Goal: Task Accomplishment & Management: Complete application form

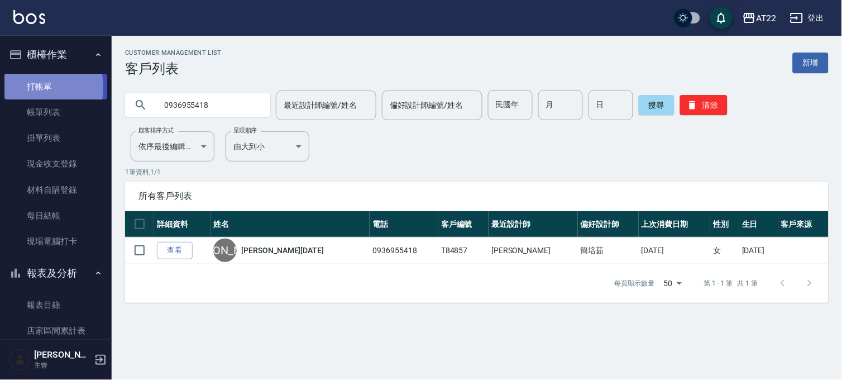
click at [28, 87] on link "打帳單" at bounding box center [55, 87] width 103 height 26
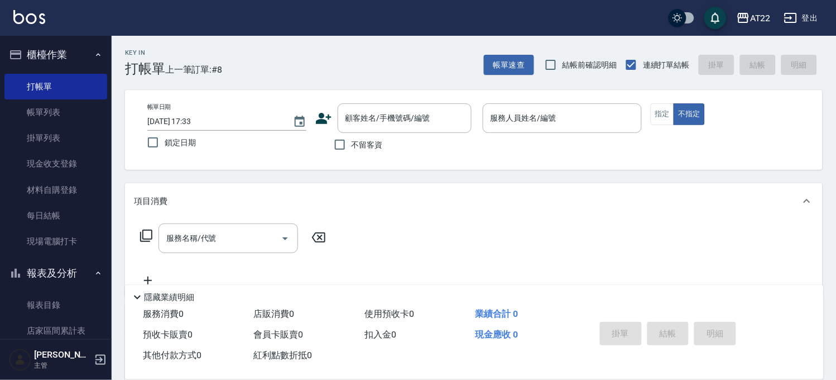
click at [315, 118] on icon at bounding box center [323, 118] width 17 height 17
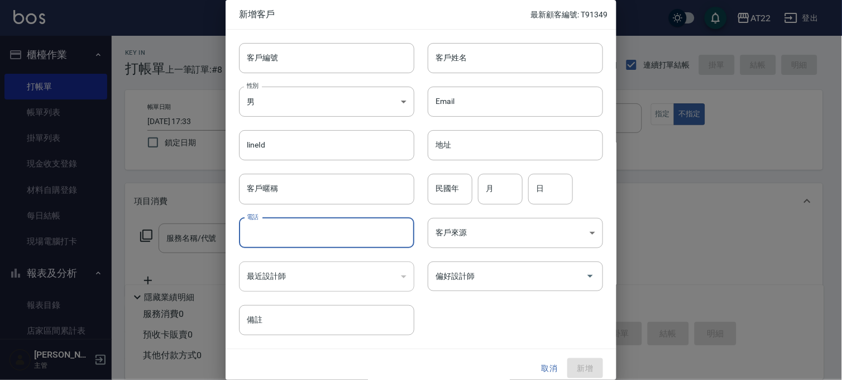
click at [326, 229] on input "電話" at bounding box center [326, 233] width 175 height 30
type input "0979910064"
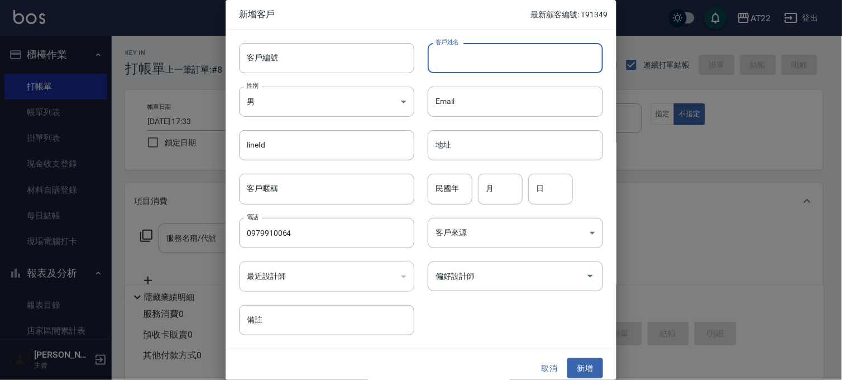
click at [467, 55] on input "客戶姓名" at bounding box center [515, 58] width 175 height 30
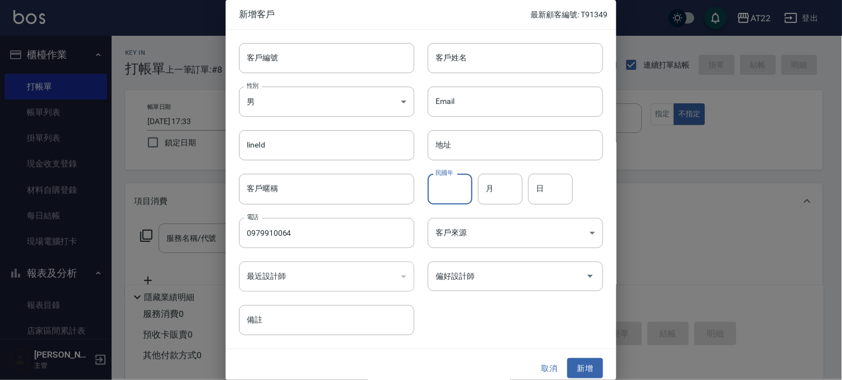
click at [448, 189] on input "民國年" at bounding box center [450, 189] width 45 height 30
type input "95"
type input "06"
type input "26"
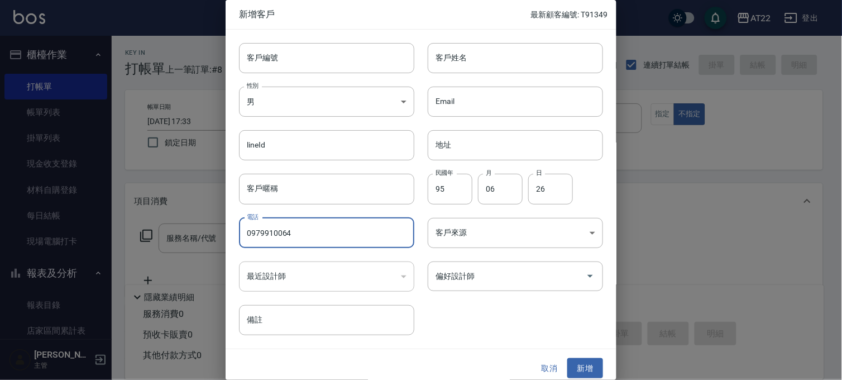
click at [347, 237] on input "0979910064" at bounding box center [326, 233] width 175 height 30
click at [480, 61] on input "客戶姓名" at bounding box center [515, 58] width 175 height 30
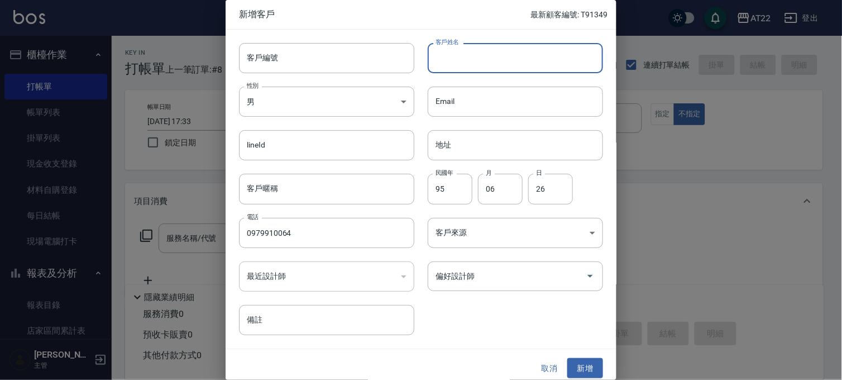
paste input "0979910064"
type input "0979910064"
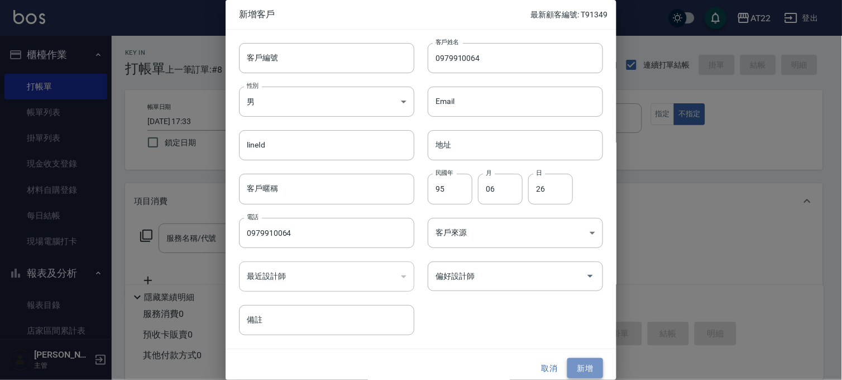
click at [584, 366] on button "新增" at bounding box center [585, 368] width 36 height 21
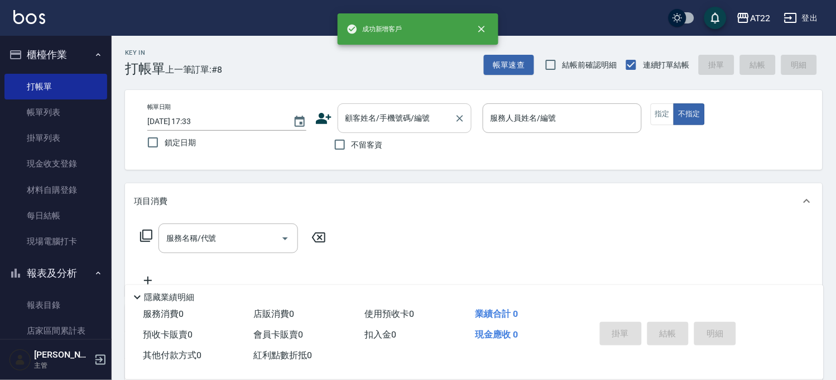
click at [401, 126] on input "顧客姓名/手機號碼/編號" at bounding box center [396, 118] width 107 height 20
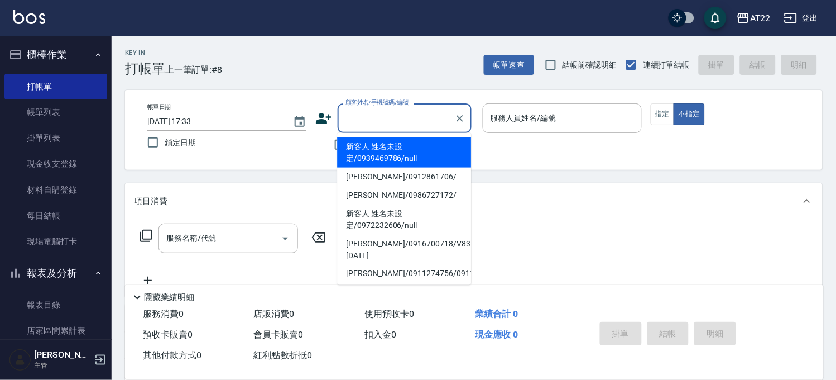
paste input "0979910064"
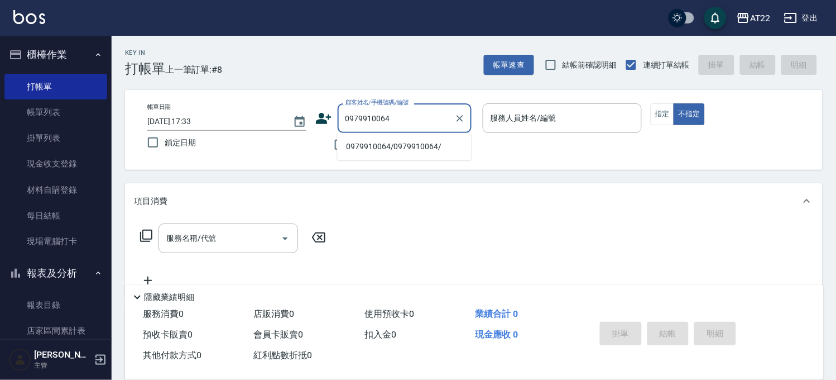
click at [389, 146] on li "0979910064/0979910064/" at bounding box center [404, 146] width 134 height 18
type input "0979910064/0979910064/"
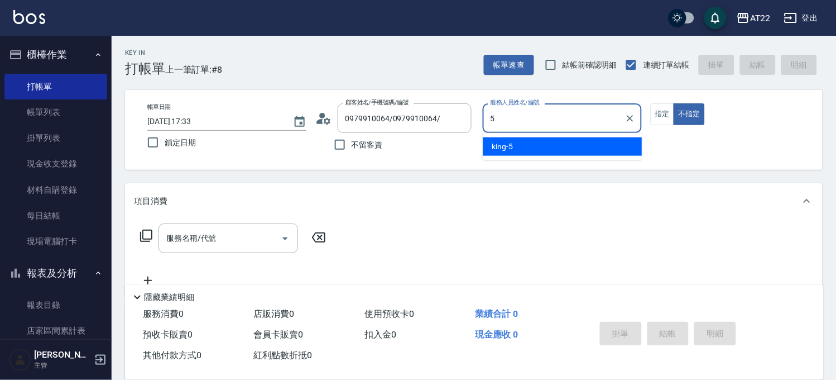
type input "king-5"
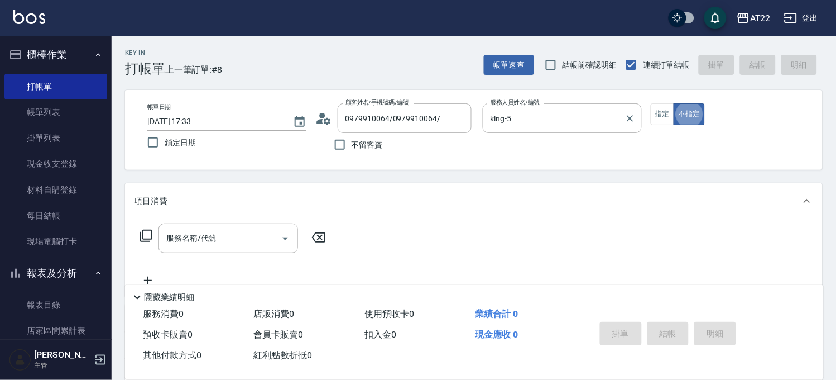
type button "false"
click at [660, 108] on button "指定" at bounding box center [663, 114] width 24 height 22
click at [265, 246] on input "服務名稱/代號" at bounding box center [220, 238] width 113 height 20
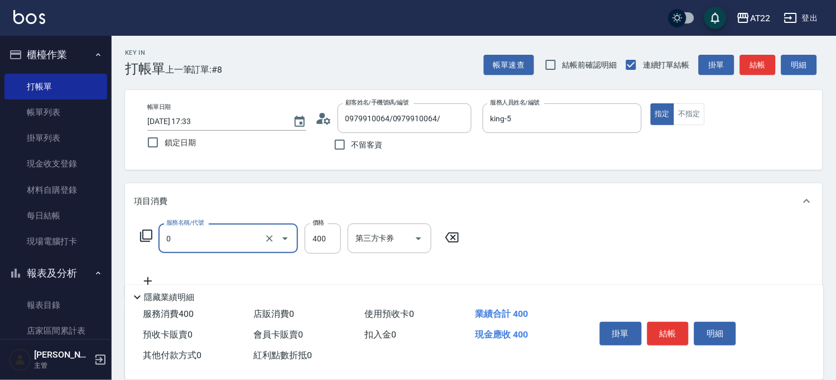
type input "有機洗髮(0)"
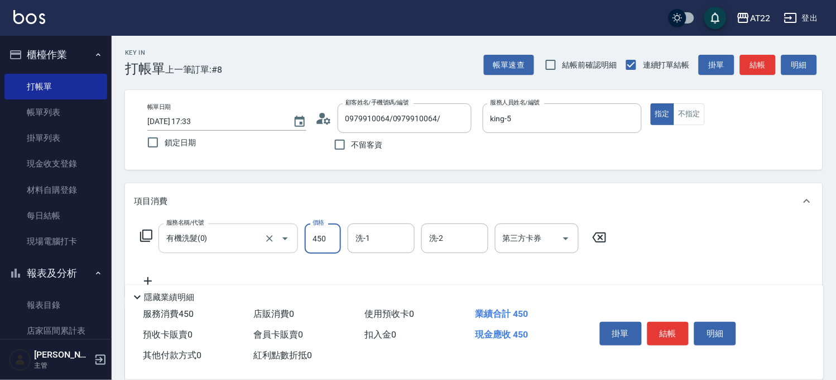
type input "450"
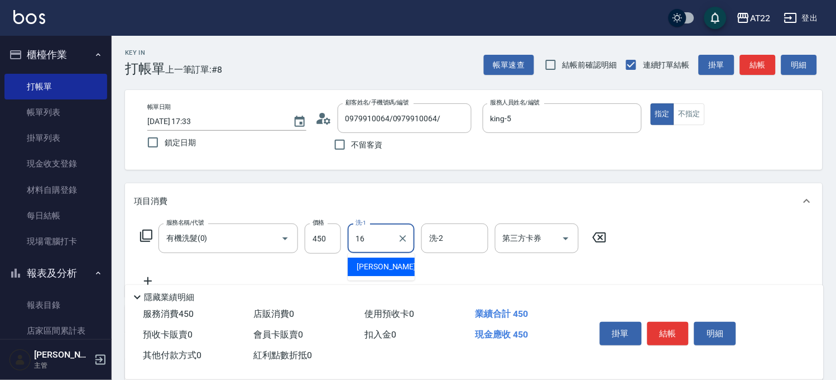
type input "Joe-16"
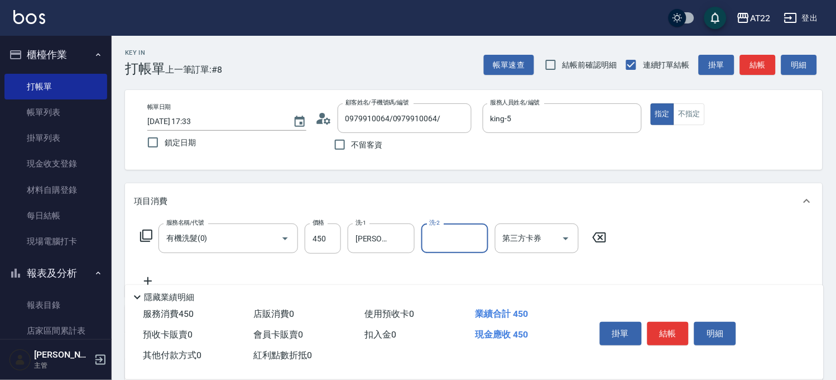
click at [152, 275] on icon at bounding box center [148, 280] width 28 height 13
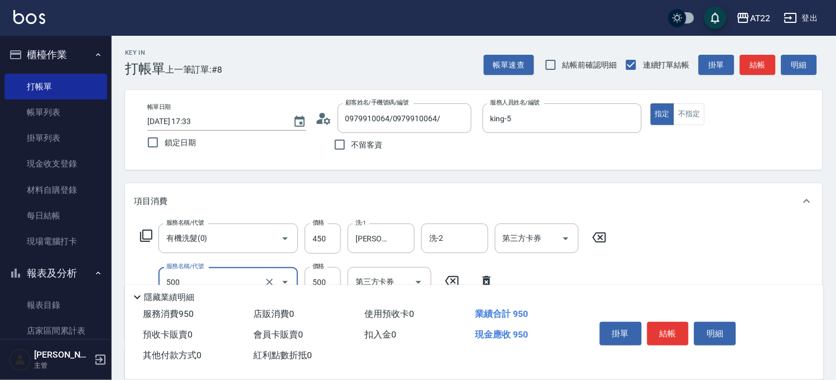
type input "剪髮(500)"
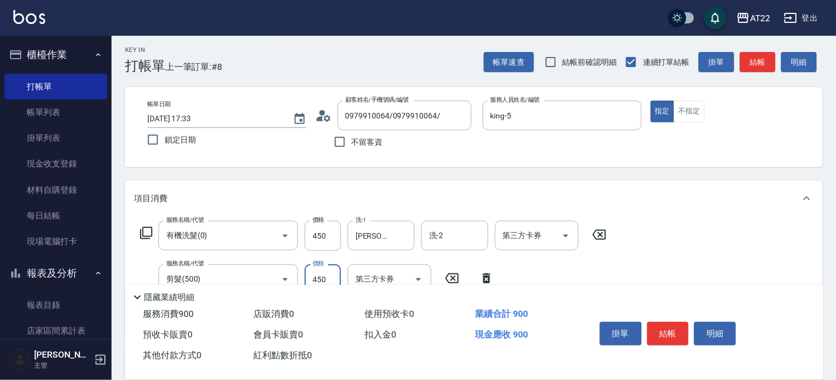
scroll to position [186, 0]
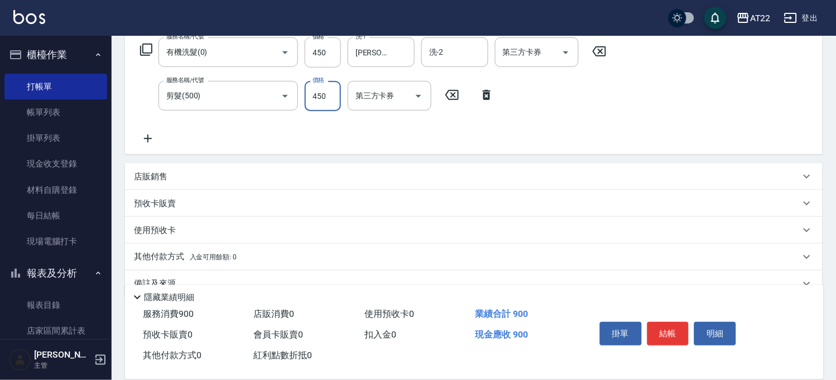
type input "450"
click at [157, 132] on icon at bounding box center [148, 138] width 28 height 13
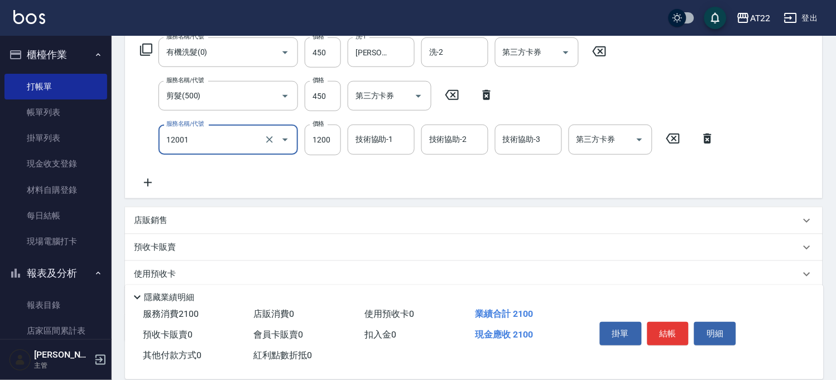
type input "燙髮S(12001)"
type input "1700"
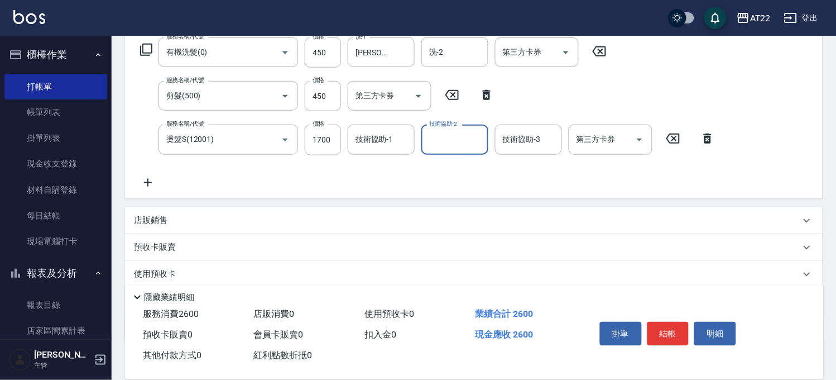
click at [346, 140] on div "服務名稱/代號 燙髮S(12001) 服務名稱/代號 價格 1700 價格 技術協助-1 技術協助-1 技術協助-2 技術協助-2 技術協助-3 技術協助-3…" at bounding box center [428, 139] width 588 height 30
drag, startPoint x: 354, startPoint y: 140, endPoint x: 356, endPoint y: 127, distance: 12.9
click at [355, 138] on input "技術協助-1" at bounding box center [381, 140] width 57 height 20
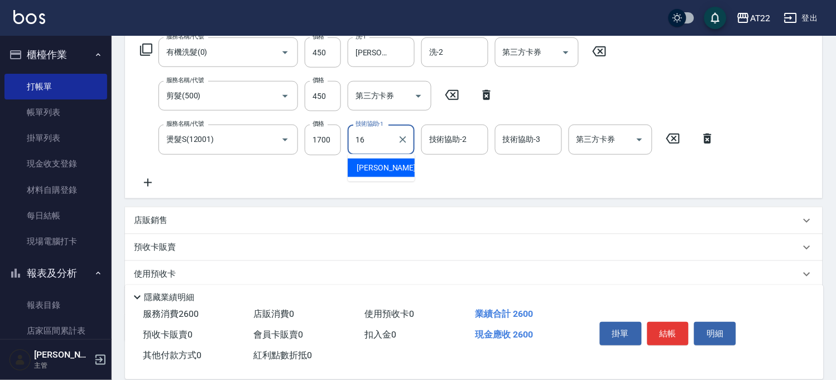
type input "Joe-16"
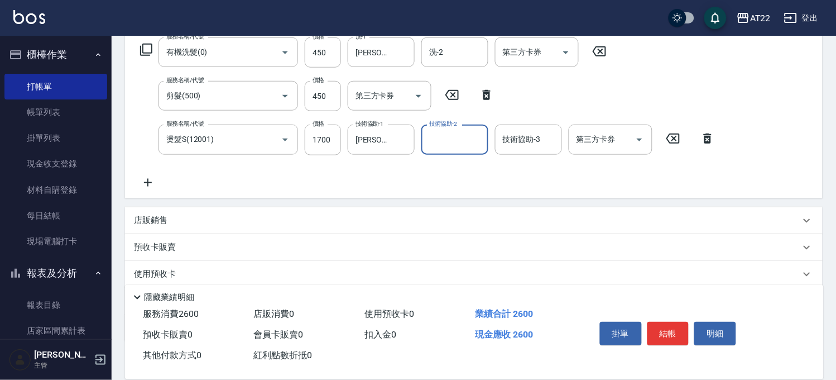
click at [146, 176] on icon at bounding box center [148, 182] width 28 height 13
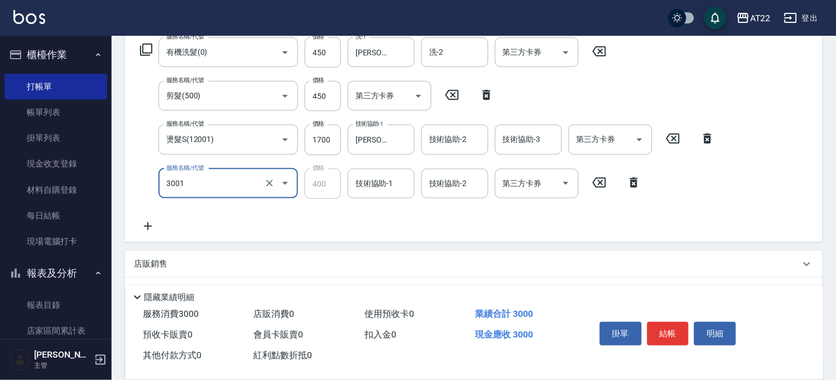
type input "側邊燙貼(3001)"
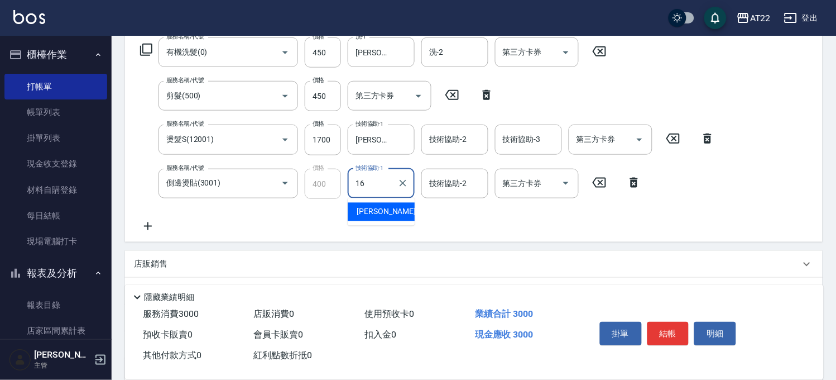
type input "Joe-16"
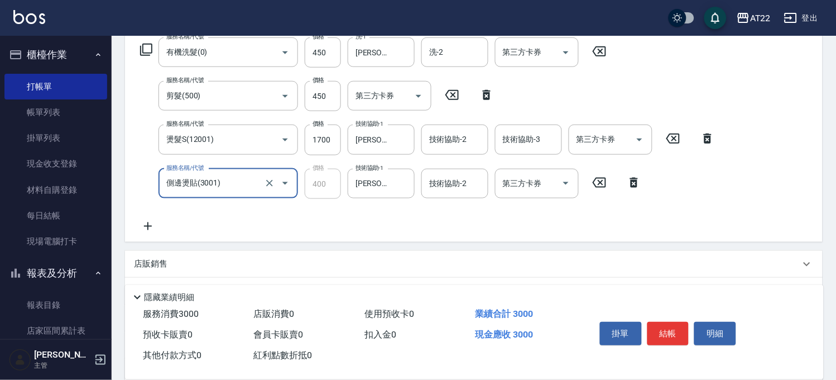
click at [238, 186] on input "側邊燙貼(3001)" at bounding box center [213, 184] width 98 height 20
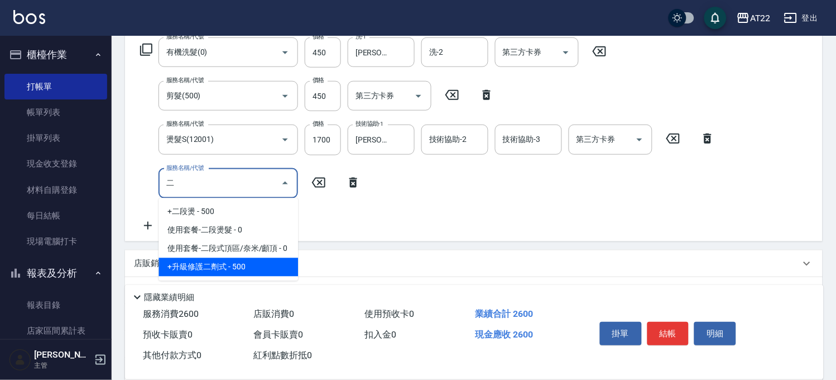
click at [221, 268] on span "+升級修護二劑式 - 500" at bounding box center [229, 267] width 140 height 18
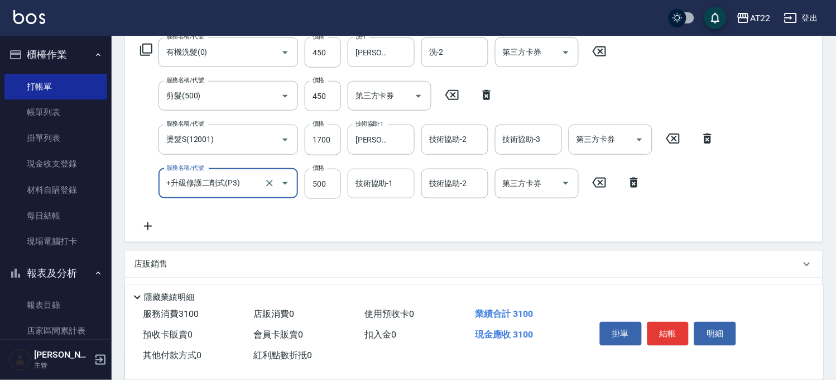
type input "+升級修護二劑式(P3)"
click at [372, 190] on input "技術協助-1" at bounding box center [381, 184] width 57 height 20
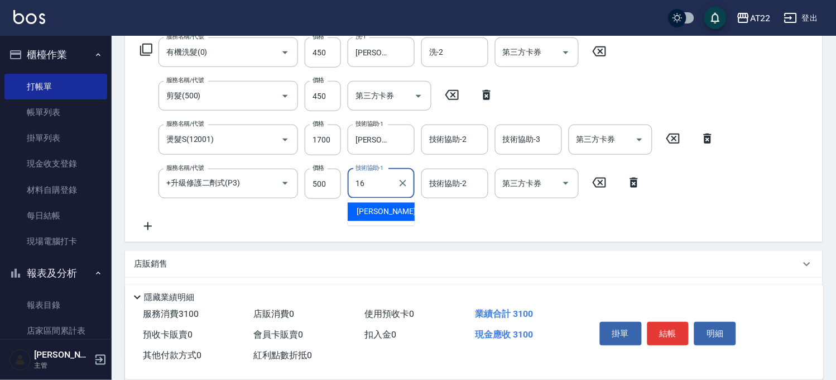
type input "Joe-16"
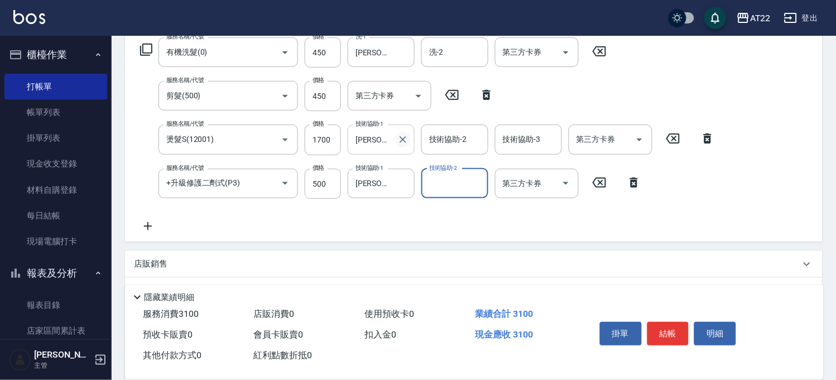
scroll to position [0, 0]
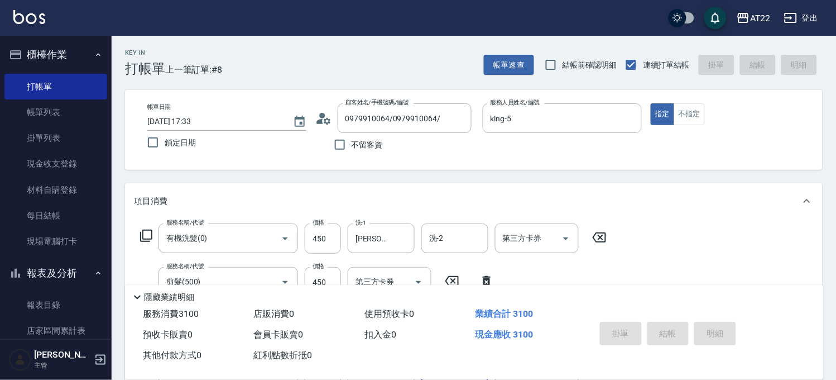
type input "2025/10/13 17:35"
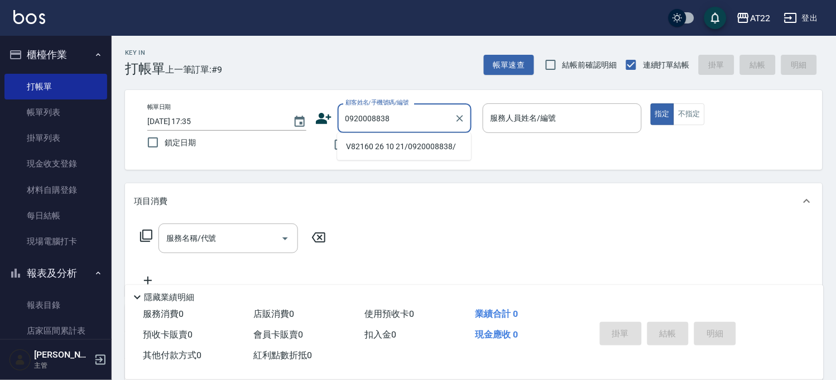
click at [395, 149] on li "V82160 26 10 21/0920008838/" at bounding box center [404, 146] width 134 height 18
type input "V82160 26 10 21/0920008838/"
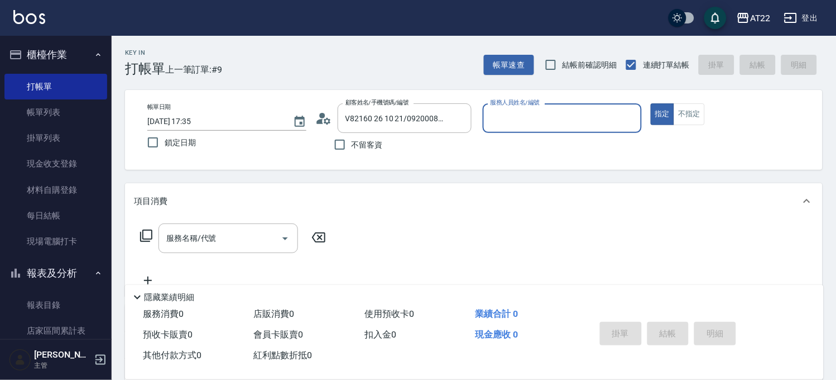
type input "孫一平-1"
click at [180, 225] on div "服務名稱/代號" at bounding box center [229, 238] width 140 height 30
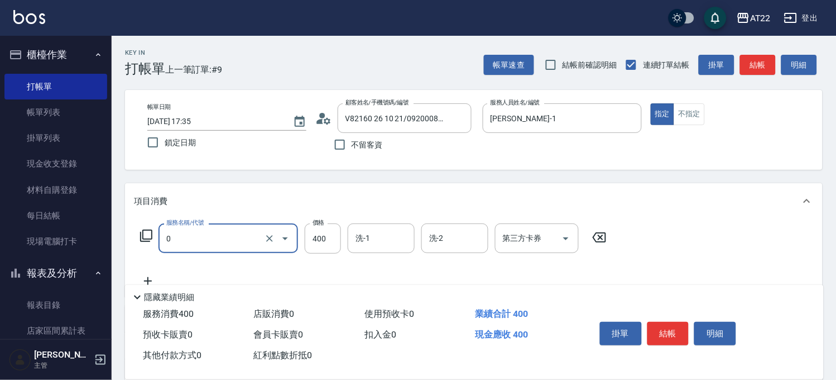
type input "有機洗髮(0)"
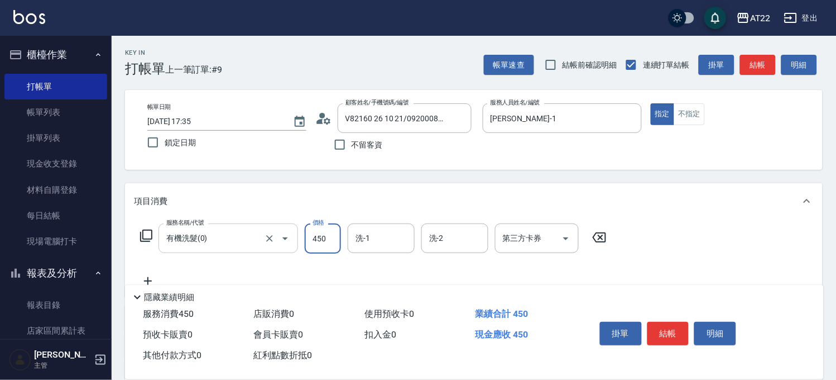
type input "450"
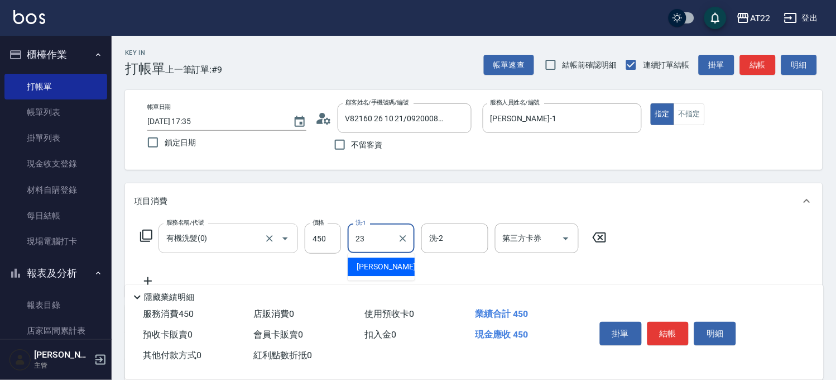
type input "Yuri-23"
click at [150, 279] on icon at bounding box center [148, 280] width 28 height 13
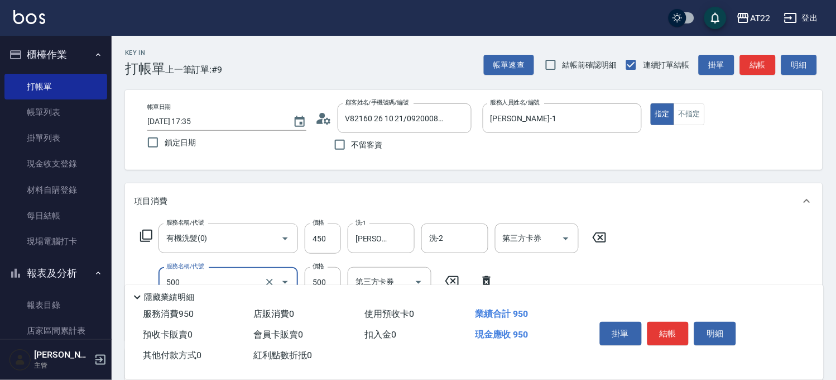
type input "剪髮(500)"
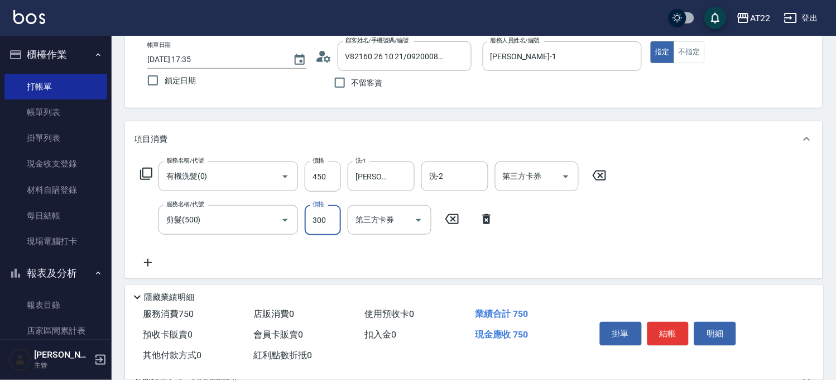
type input "300"
click at [142, 261] on icon at bounding box center [148, 262] width 28 height 13
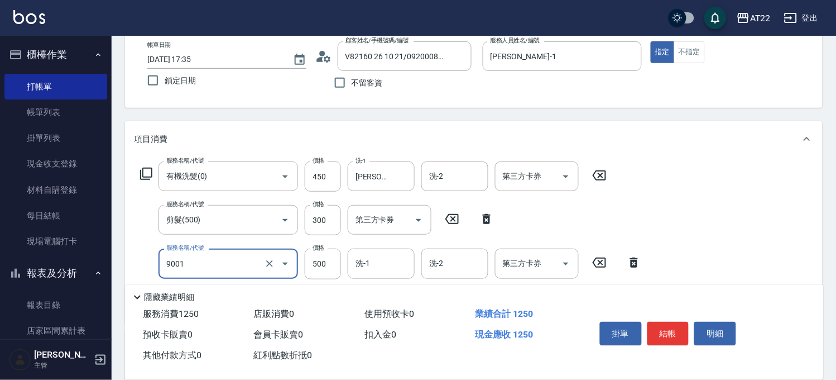
type input "升級保水面膜(9001)"
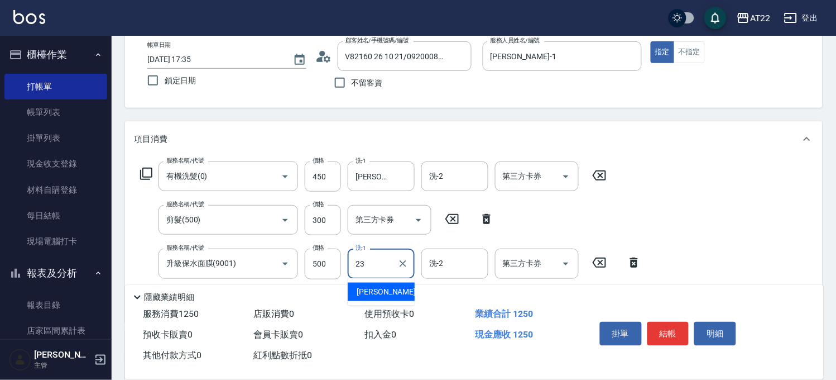
type input "Yuri-23"
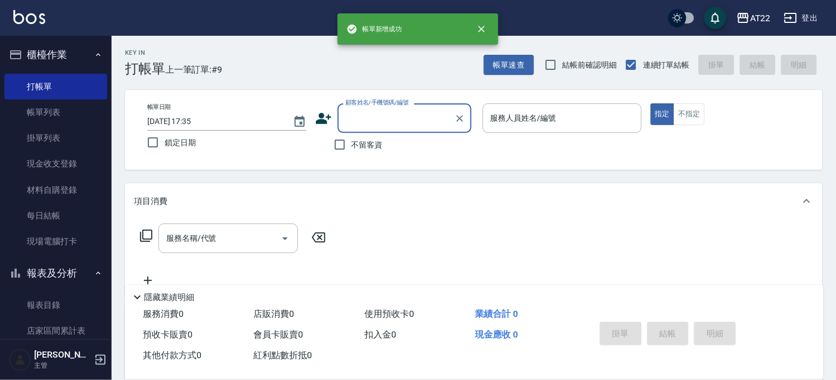
scroll to position [0, 0]
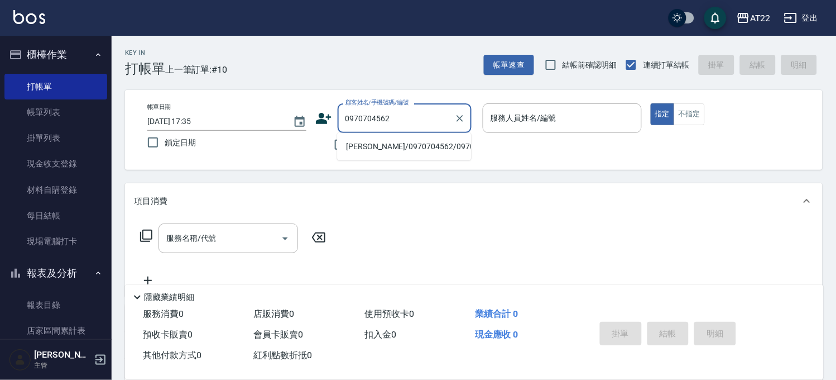
click at [413, 146] on li "黃博正/0970704562/0970704562" at bounding box center [404, 146] width 134 height 18
type input "黃博正/0970704562/0970704562"
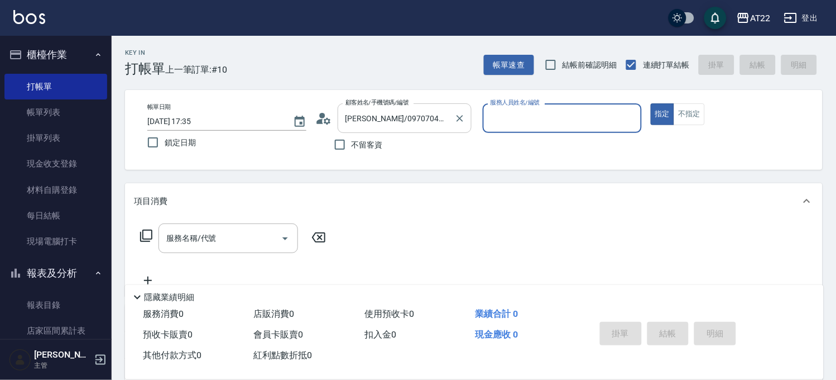
type input "king-5"
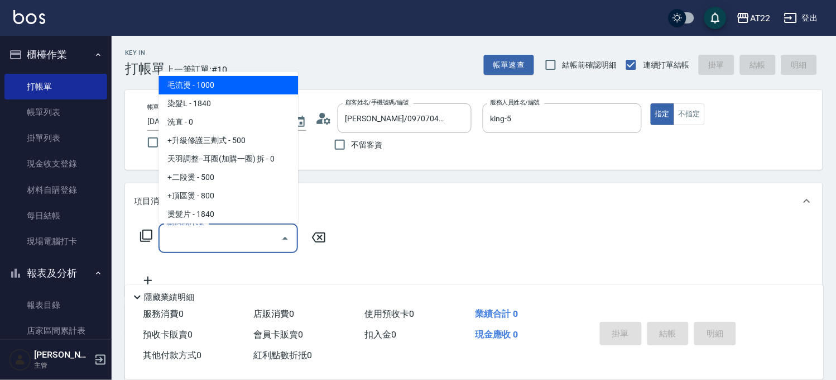
click at [230, 233] on input "服務名稱/代號" at bounding box center [220, 238] width 113 height 20
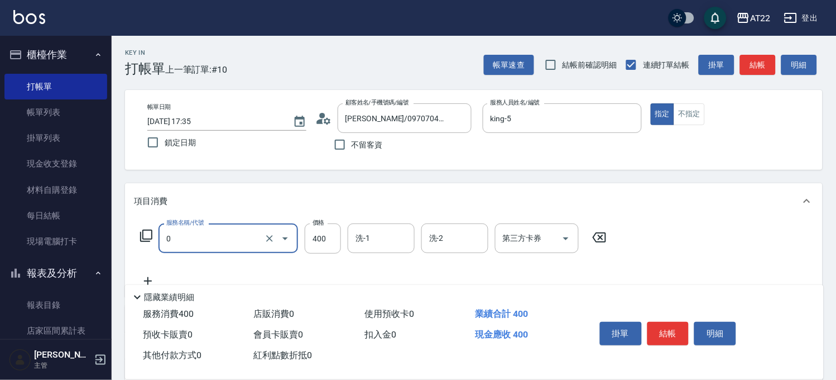
type input "有機洗髮(0)"
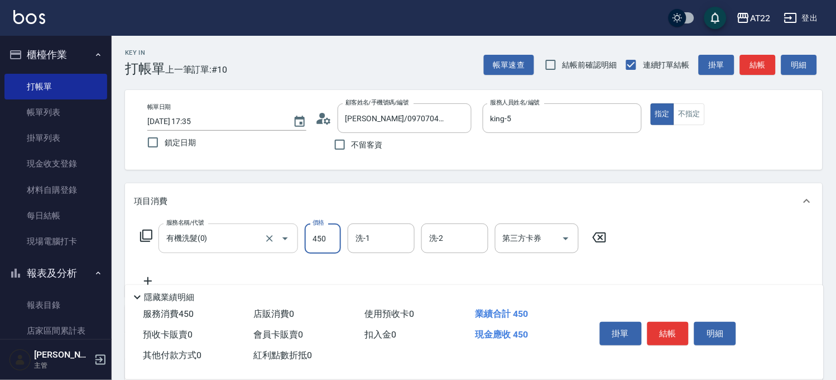
type input "450"
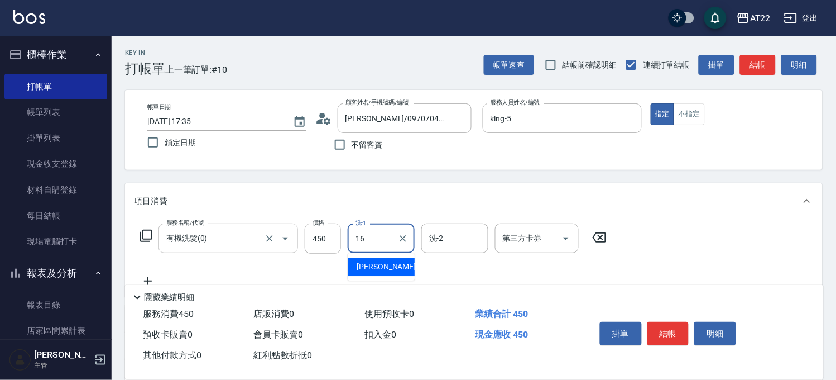
type input "Joe-16"
click at [154, 277] on icon at bounding box center [148, 280] width 28 height 13
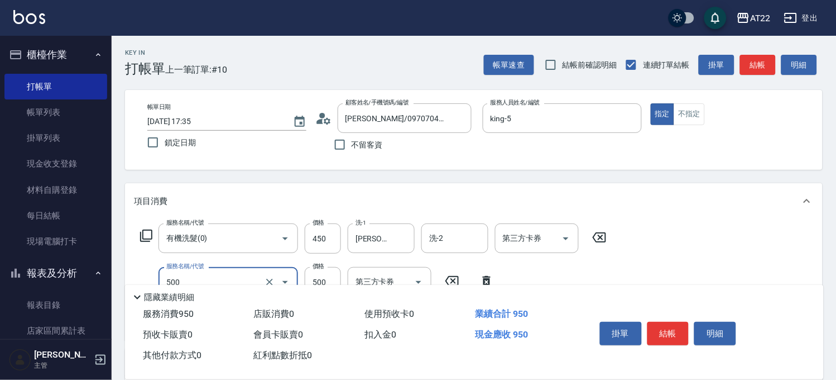
type input "剪髮(500)"
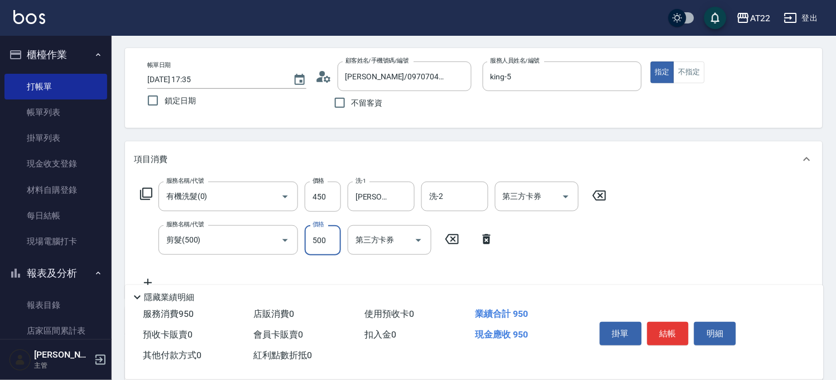
scroll to position [62, 0]
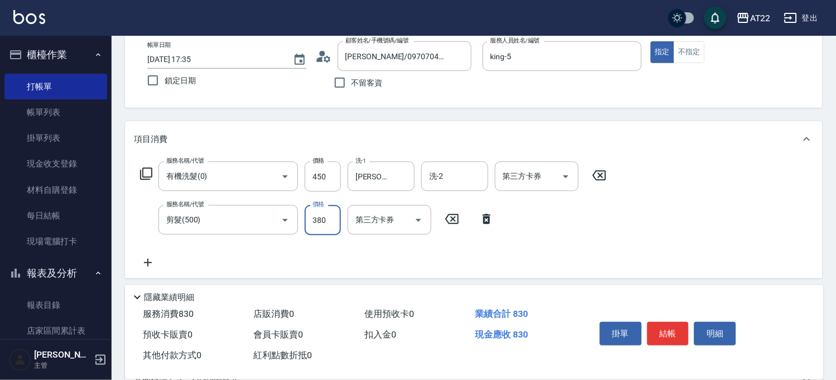
type input "380"
click at [151, 261] on icon at bounding box center [148, 262] width 28 height 13
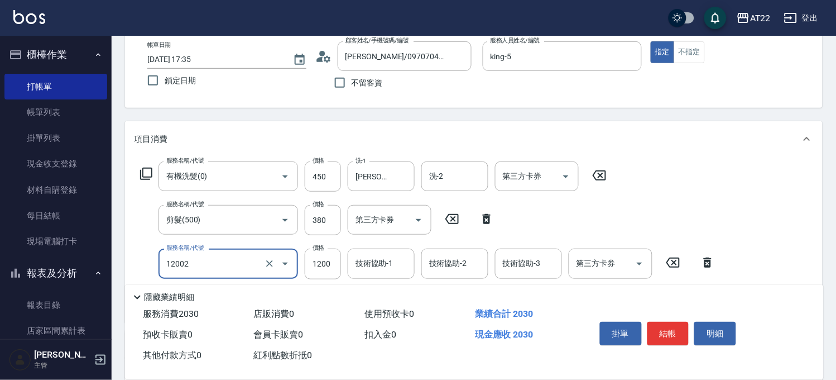
type input "染髮S(12002)"
type input "1330"
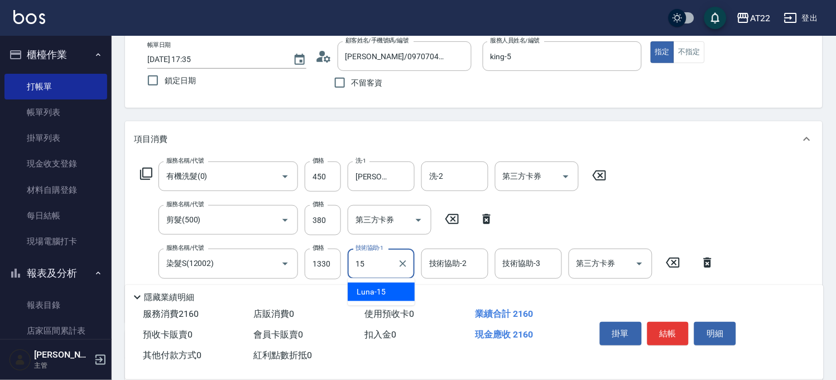
type input "Luna-15"
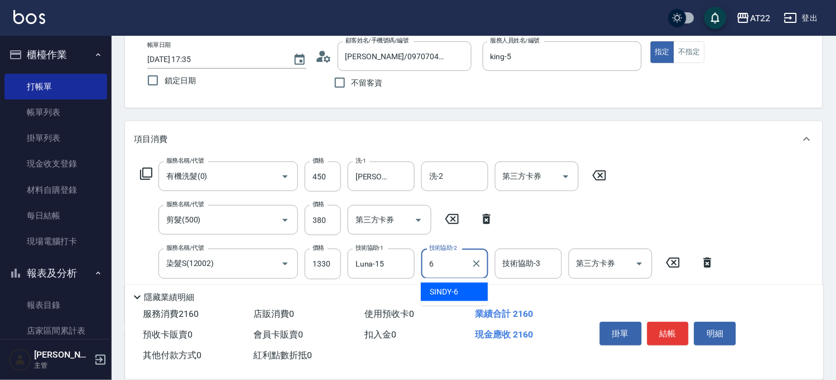
type input "SINDY-6"
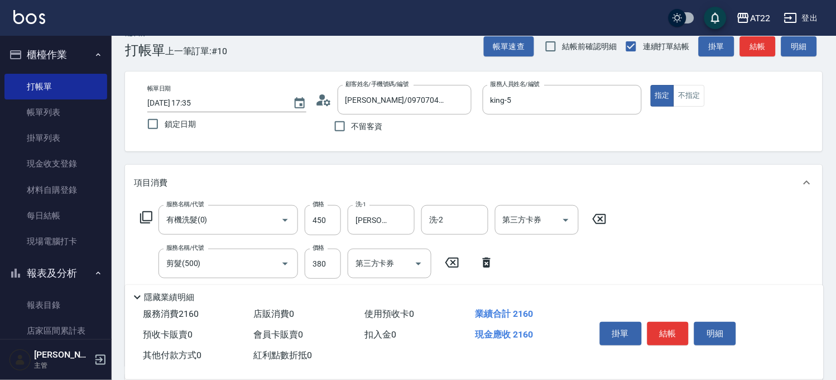
scroll to position [0, 0]
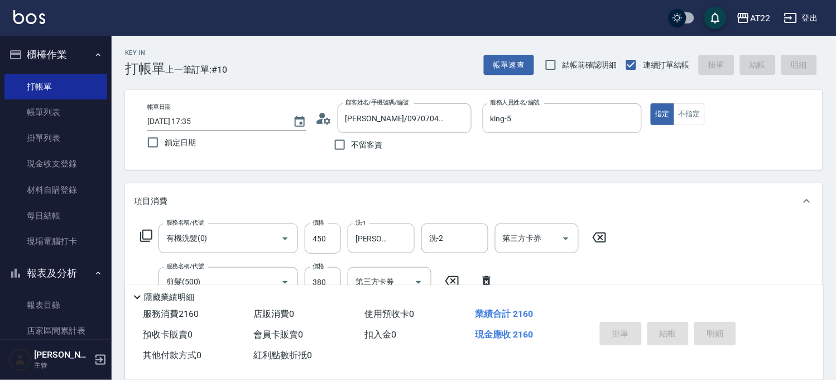
type input "2025/10/13 17:36"
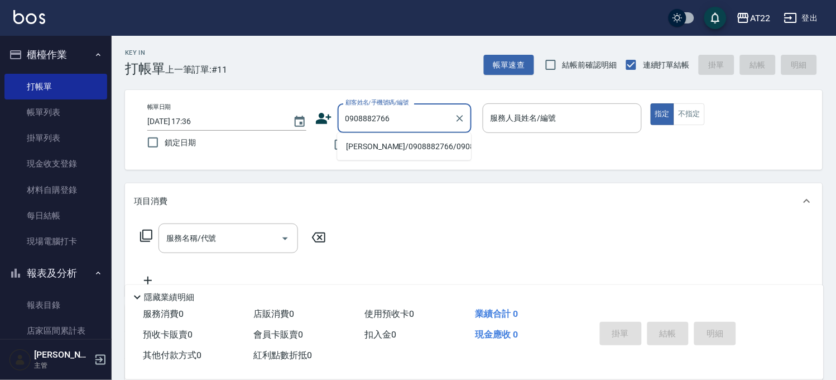
click at [396, 142] on li "林聖哲/0908882766/0908882766" at bounding box center [404, 146] width 134 height 18
type input "林聖哲/0908882766/0908882766"
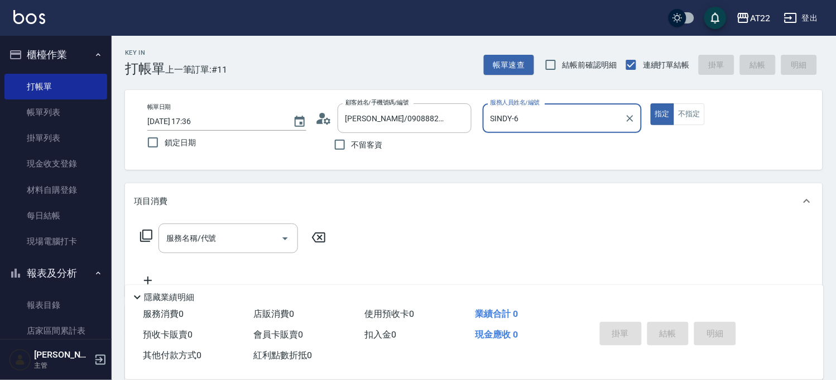
click at [554, 123] on input "SINDY-6" at bounding box center [554, 118] width 132 height 20
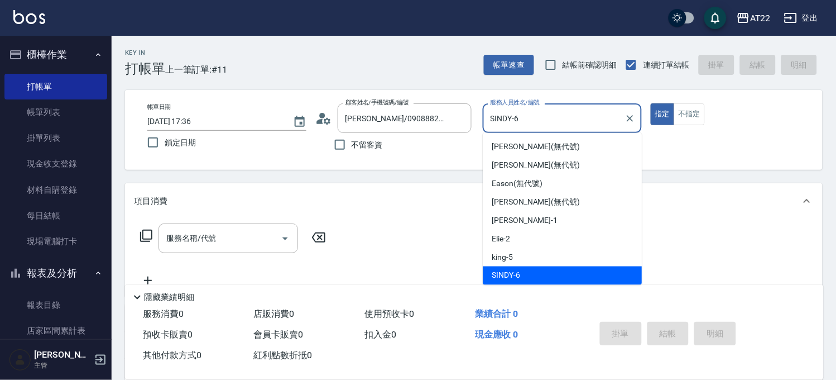
click at [554, 123] on input "SINDY-6" at bounding box center [554, 118] width 132 height 20
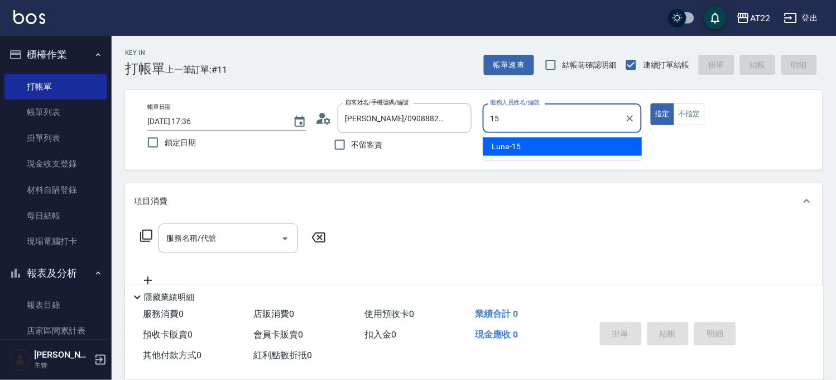
type input "Luna-15"
type button "true"
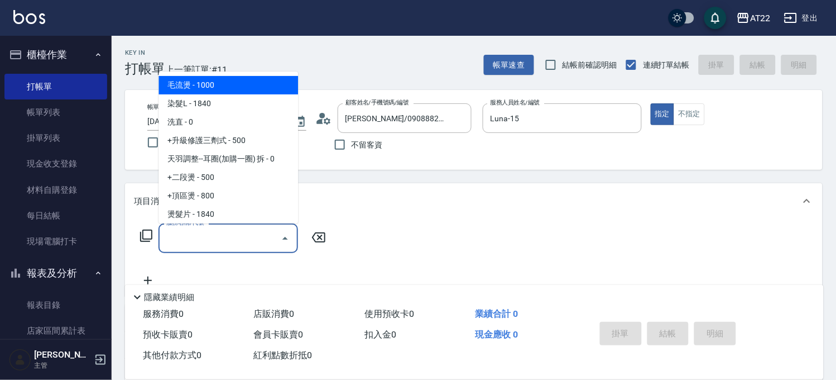
click at [229, 241] on input "服務名稱/代號" at bounding box center [220, 238] width 113 height 20
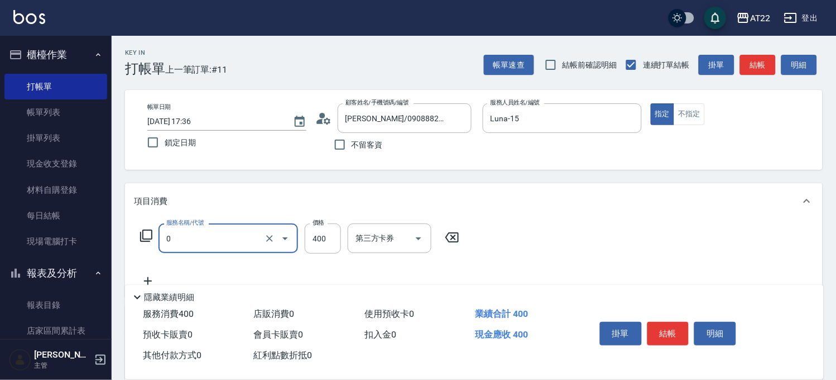
type input "有機洗髮(0)"
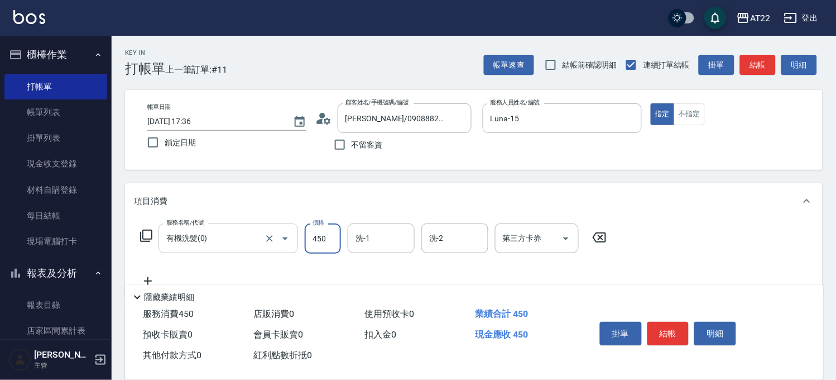
type input "450"
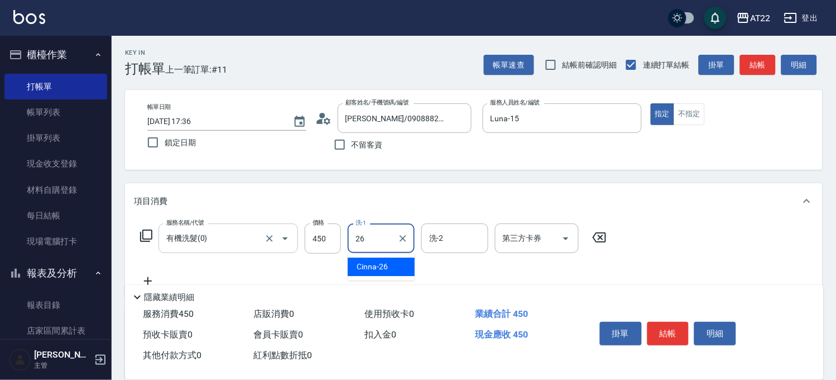
type input "Cinna-26"
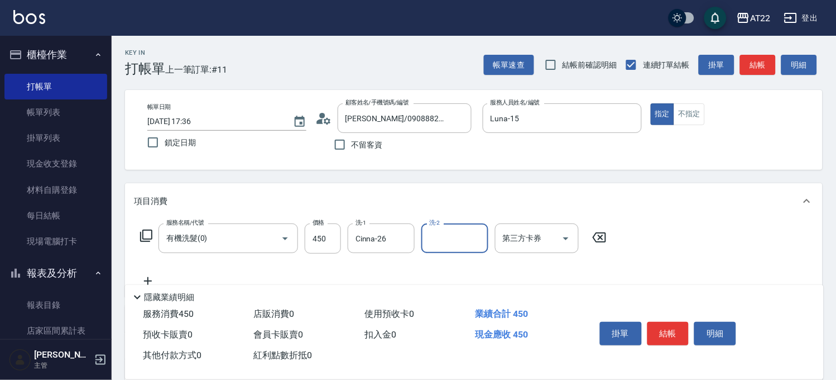
click at [156, 276] on icon at bounding box center [148, 280] width 28 height 13
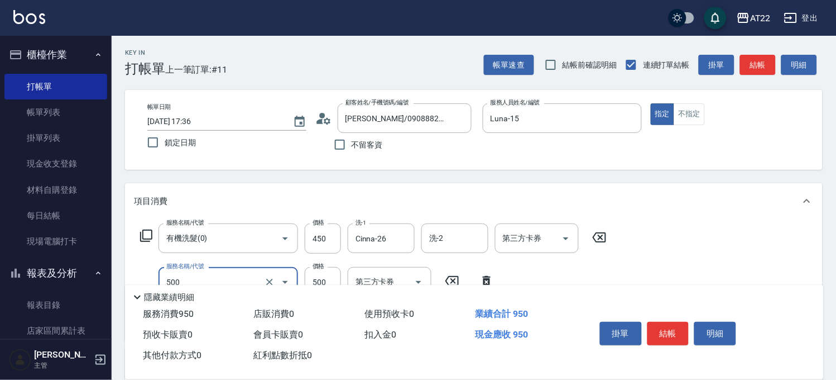
type input "剪髮(500)"
type input "450"
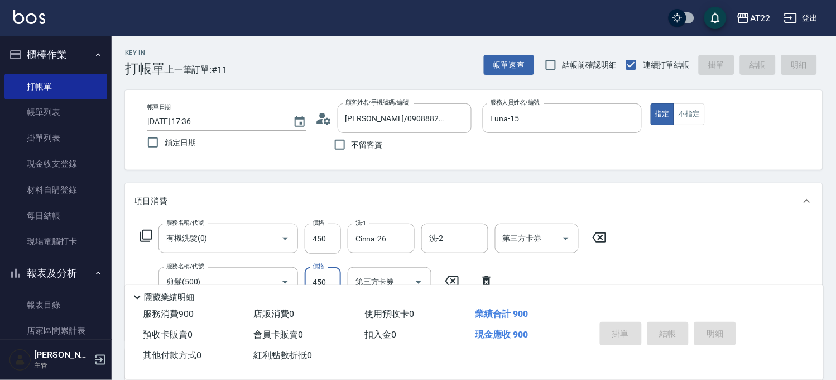
type input "2025/10/13 17:37"
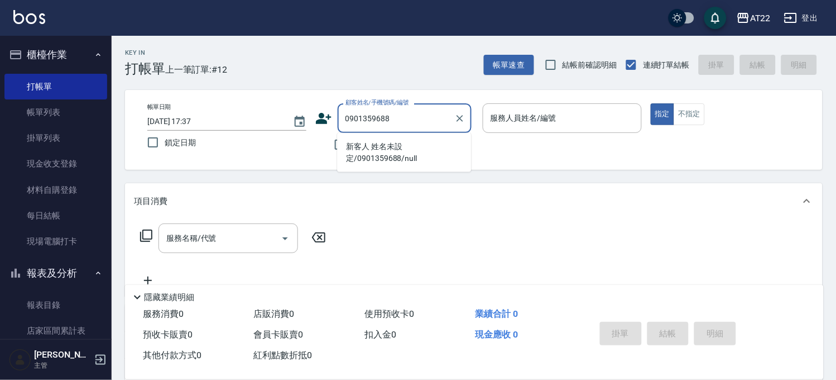
click at [400, 149] on li "新客人 姓名未設定/0901359688/null" at bounding box center [404, 152] width 134 height 30
type input "新客人 姓名未設定/0901359688/null"
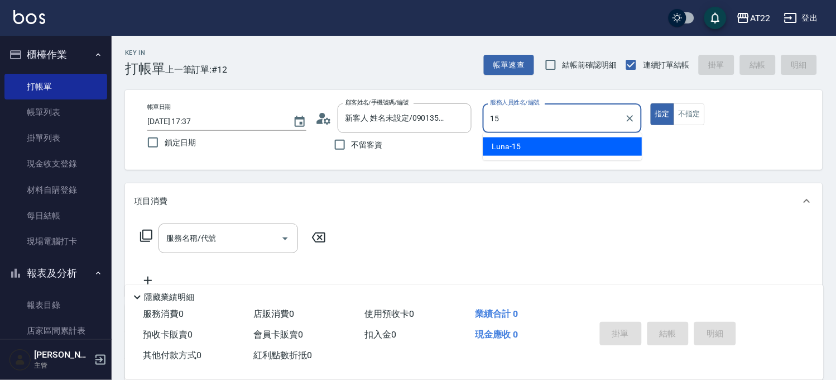
type input "Luna-15"
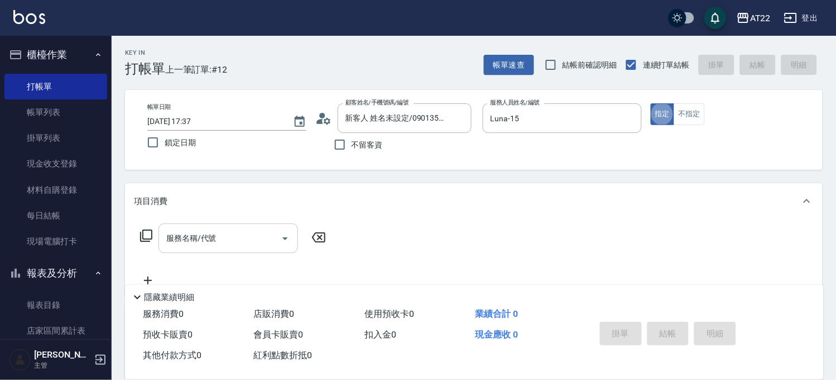
click at [276, 246] on div at bounding box center [284, 238] width 17 height 30
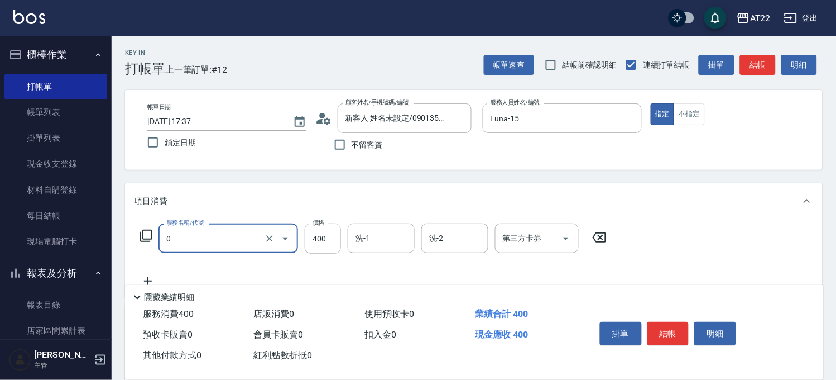
type input "有機洗髮(0)"
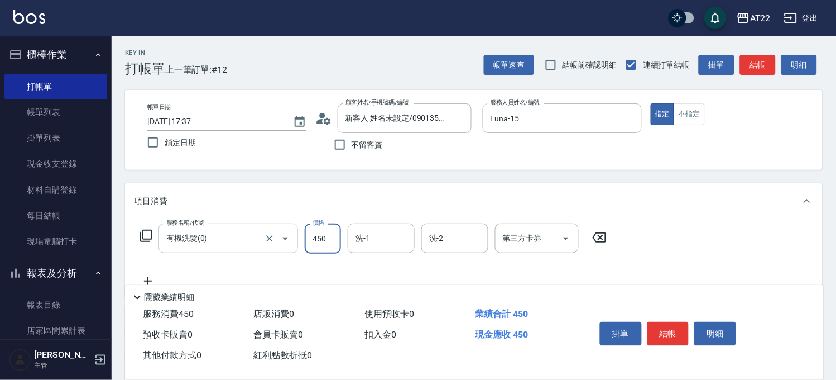
type input "450"
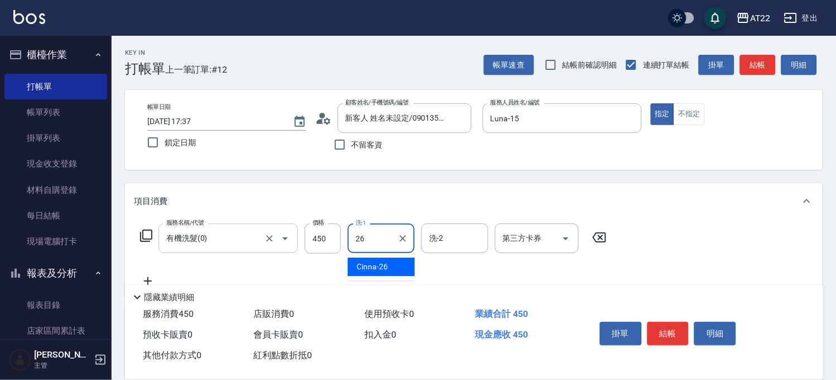
type input "Cinna-26"
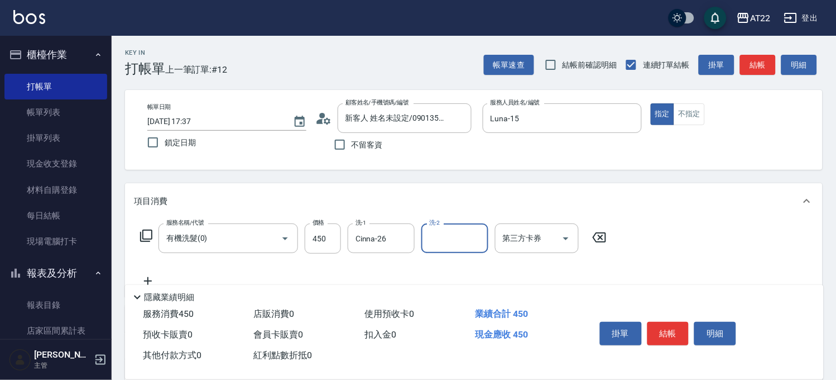
click at [142, 274] on icon at bounding box center [148, 280] width 28 height 13
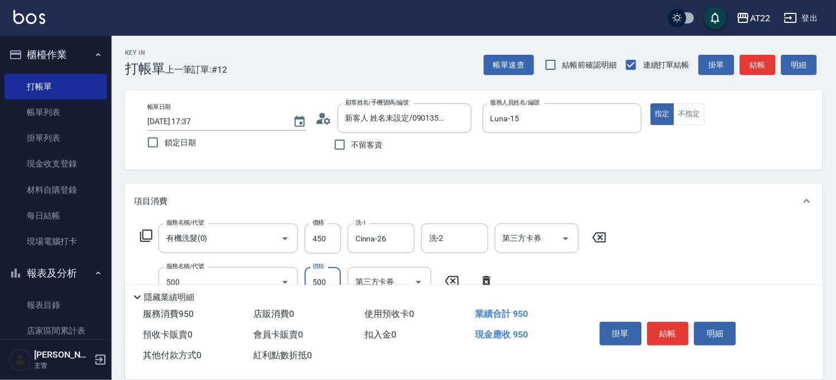
type input "剪髮(500)"
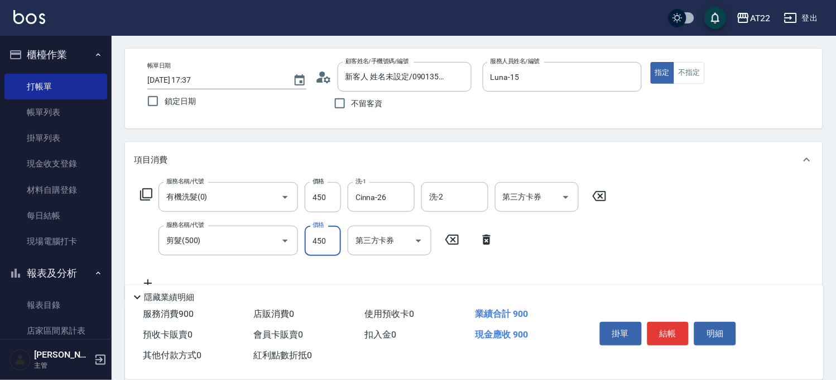
scroll to position [62, 0]
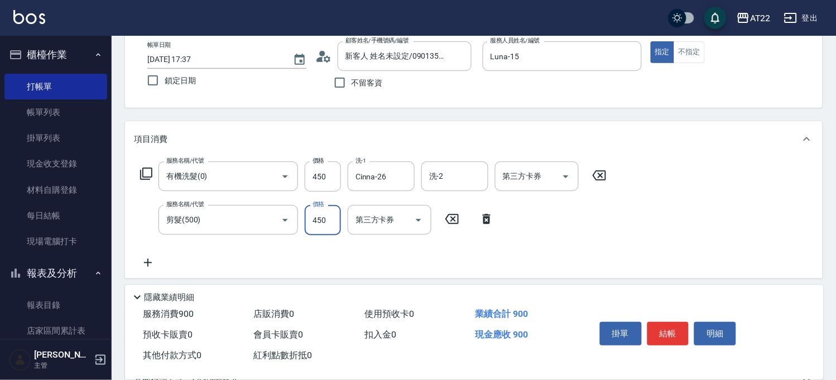
type input "450"
click at [145, 262] on icon at bounding box center [148, 262] width 8 height 8
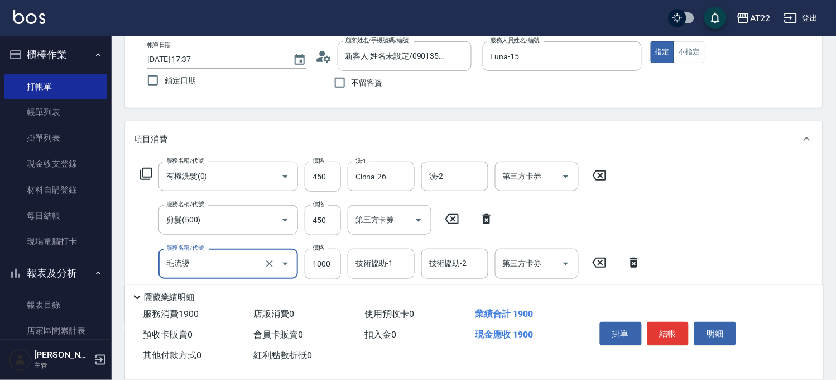
type input "毛流燙"
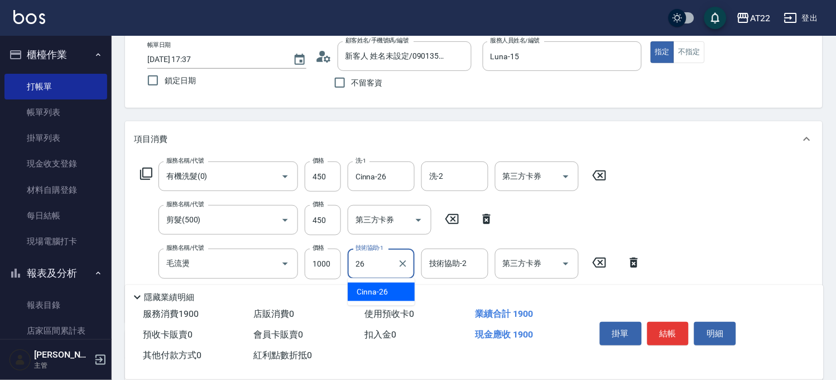
type input "Cinna-26"
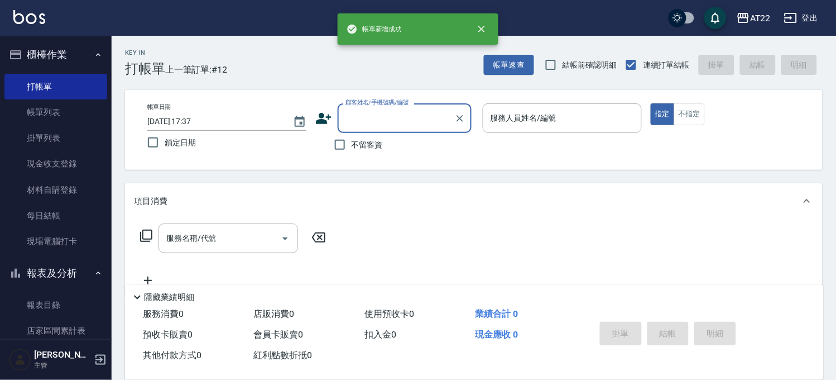
scroll to position [0, 0]
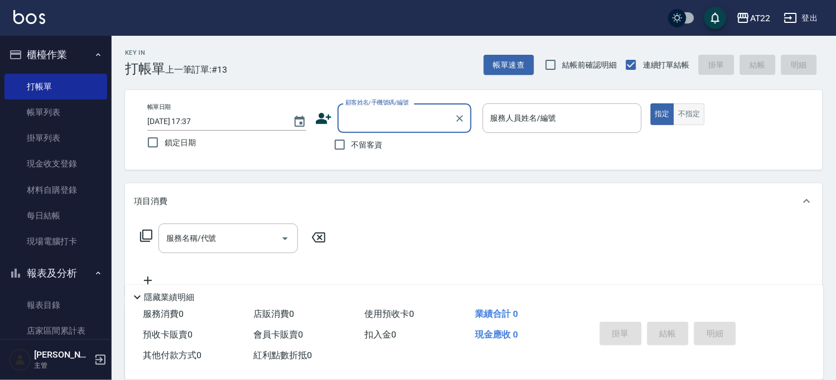
click at [697, 115] on button "不指定" at bounding box center [689, 114] width 31 height 22
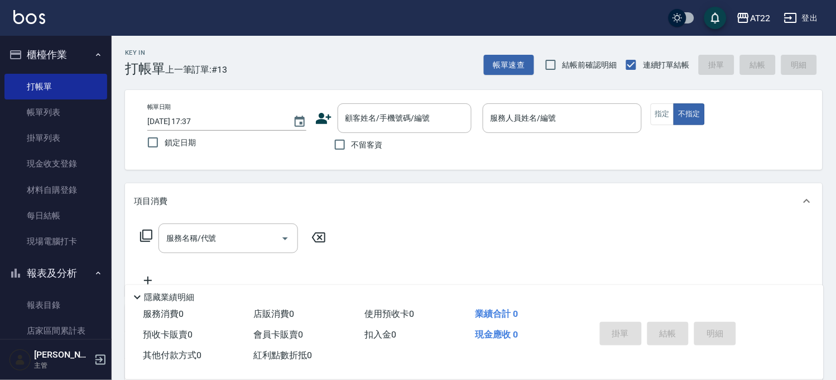
click at [309, 111] on div "帳單日期 2025/10/13 17:37 鎖定日期 顧客姓名/手機號碼/編號 顧客姓名/手機號碼/編號 不留客資 服務人員姓名/編號 服務人員姓名/編號 指…" at bounding box center [473, 129] width 671 height 53
click at [319, 119] on icon at bounding box center [324, 118] width 16 height 11
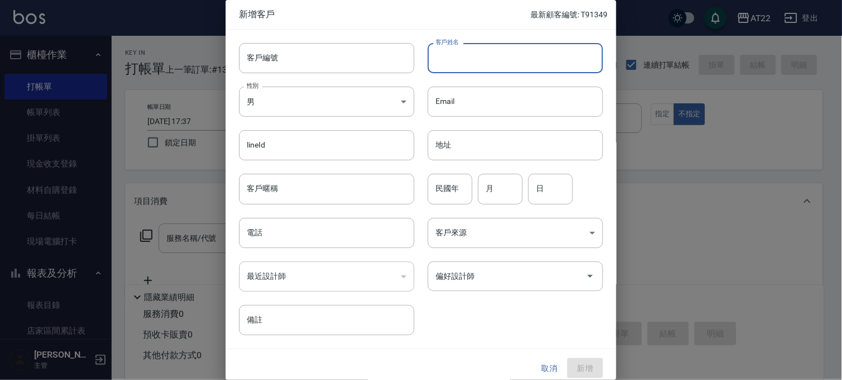
click at [488, 64] on input "客戶姓名" at bounding box center [515, 58] width 175 height 30
type input "[PERSON_NAME]"
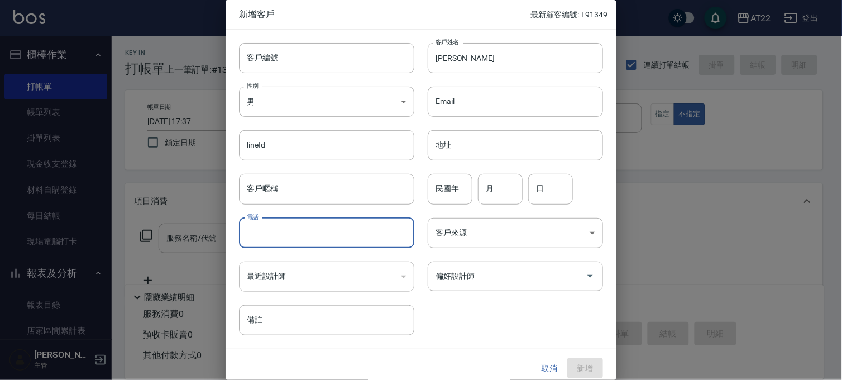
click at [281, 232] on input "電話" at bounding box center [326, 233] width 175 height 30
type input "0926004363"
click at [456, 191] on input "民國年" at bounding box center [450, 189] width 45 height 30
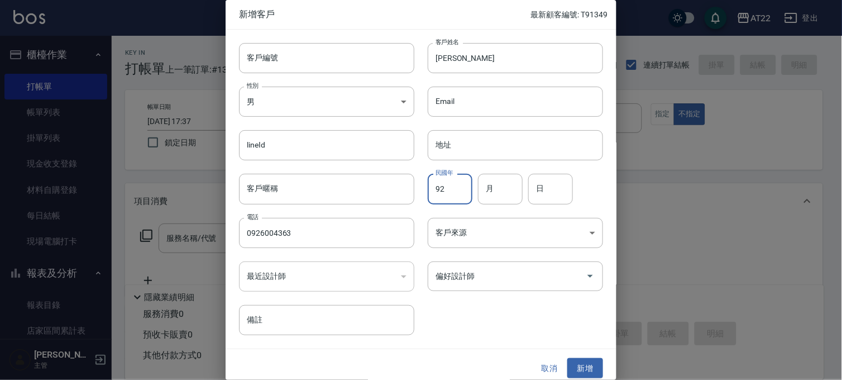
type input "92"
type input "1"
type input "24"
click at [578, 367] on button "新增" at bounding box center [585, 368] width 36 height 21
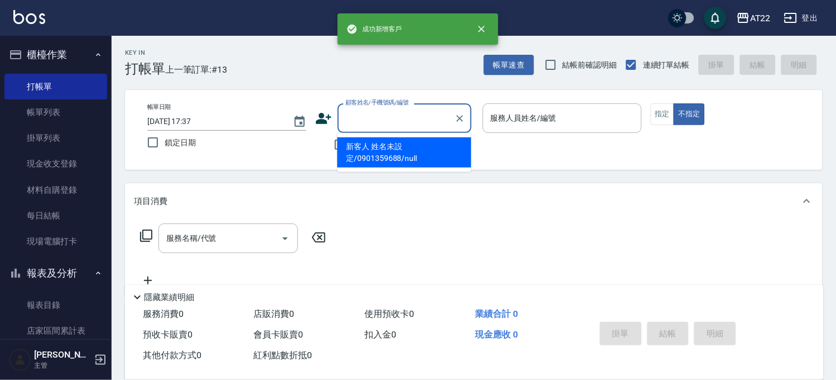
click at [383, 119] on input "顧客姓名/手機號碼/編號" at bounding box center [396, 118] width 107 height 20
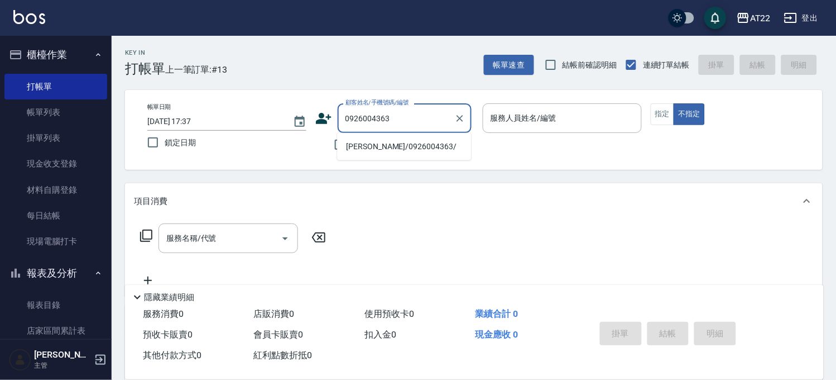
click at [400, 151] on li "洪旻辰/0926004363/" at bounding box center [404, 146] width 134 height 18
type input "洪旻辰/0926004363/"
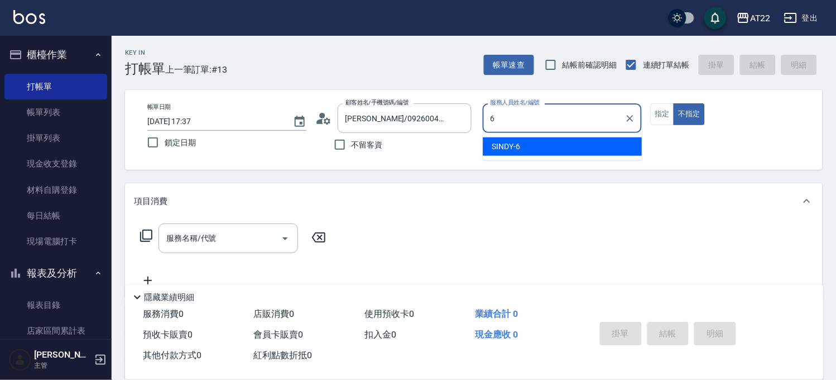
type input "SINDY-6"
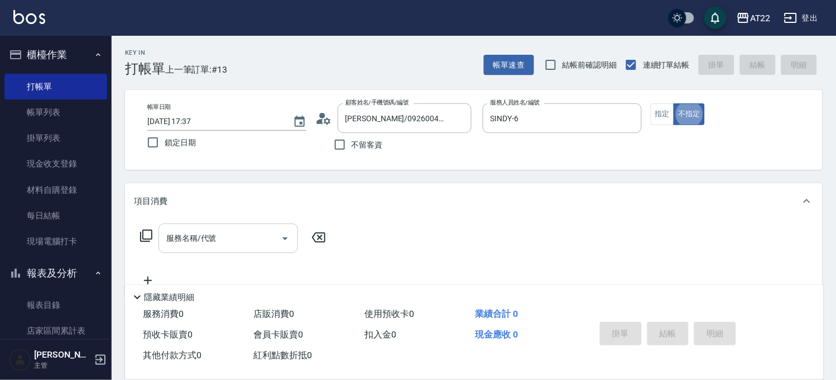
click at [247, 247] on input "服務名稱/代號" at bounding box center [220, 238] width 113 height 20
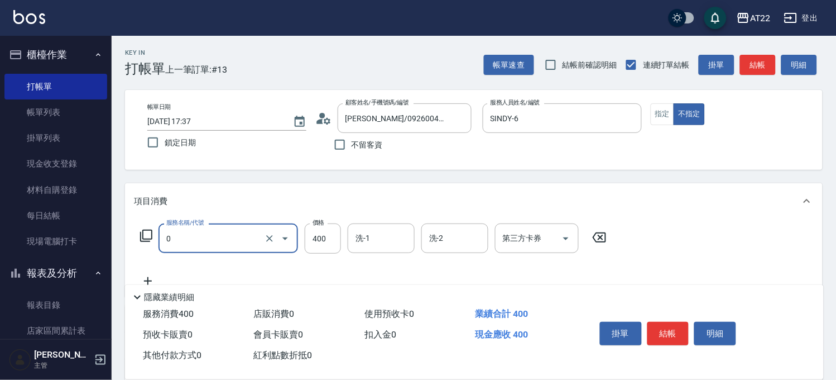
type input "有機洗髮(0)"
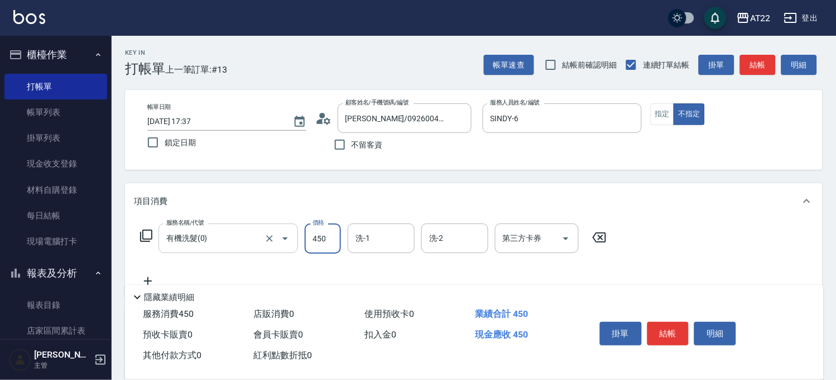
type input "450"
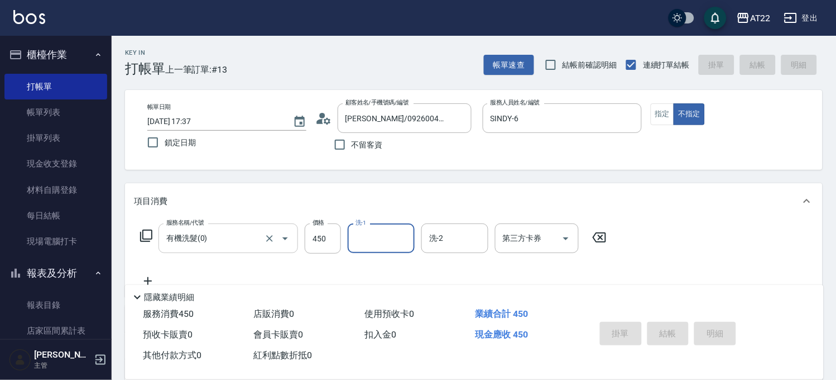
type input "2025/10/13 17:39"
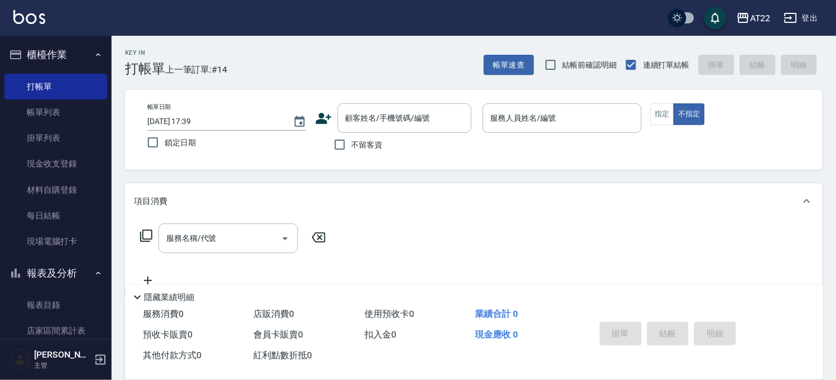
click at [325, 116] on icon at bounding box center [323, 118] width 17 height 17
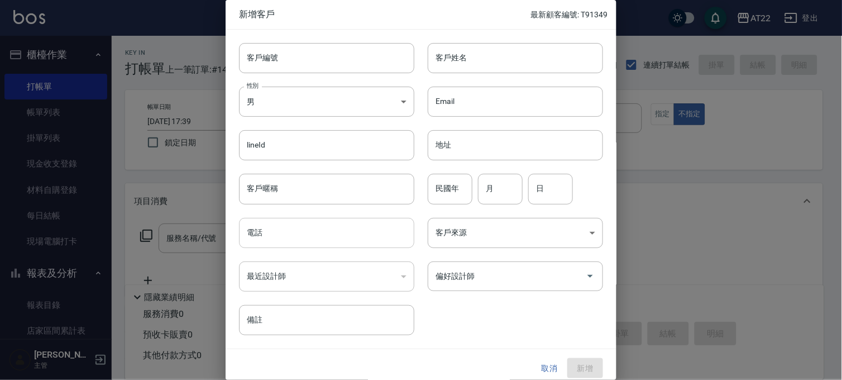
click at [287, 232] on input "電話" at bounding box center [326, 233] width 175 height 30
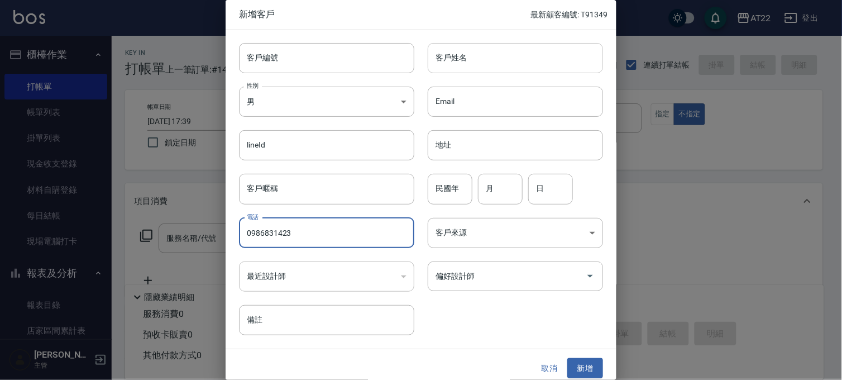
type input "0986831423"
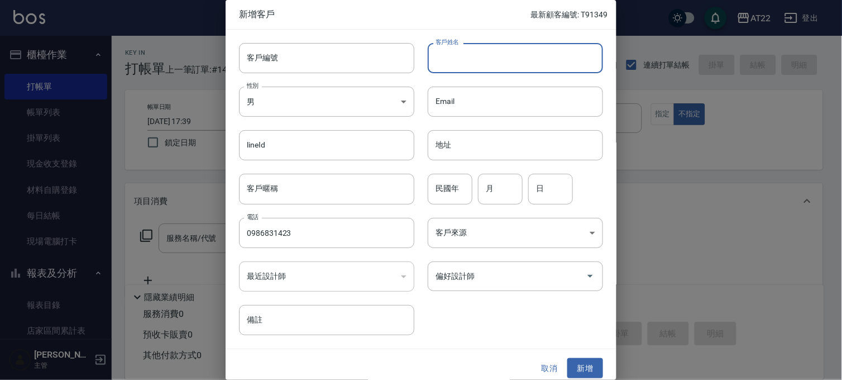
click at [490, 56] on input "客戶姓名" at bounding box center [515, 58] width 175 height 30
type input "[PERSON_NAME]"
click at [443, 193] on input "民國年" at bounding box center [450, 189] width 45 height 30
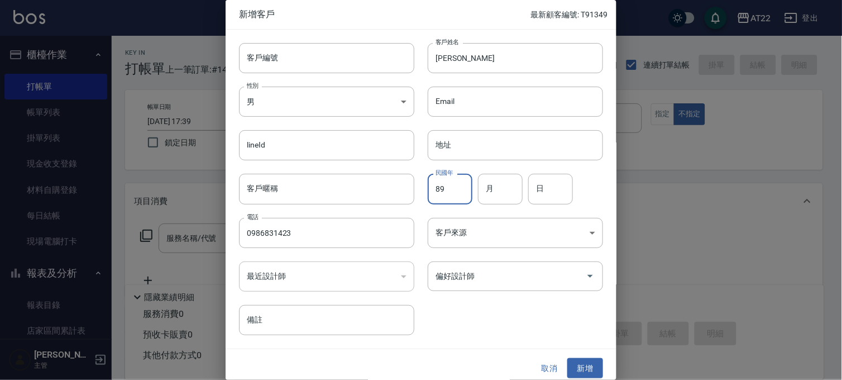
type input "89"
type input "12"
type input "13"
click at [582, 365] on button "新增" at bounding box center [585, 368] width 36 height 21
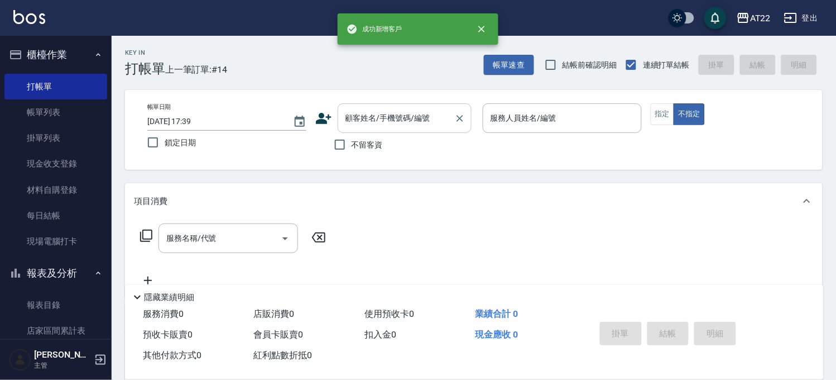
click at [414, 110] on input "顧客姓名/手機號碼/編號" at bounding box center [396, 118] width 107 height 20
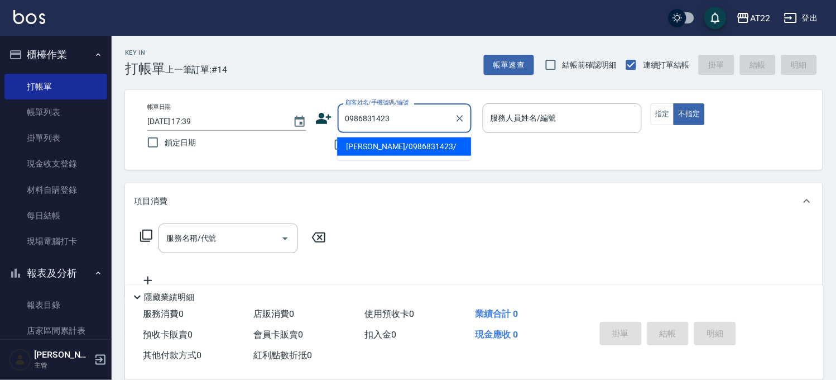
type input "林雅柔/0986831423/"
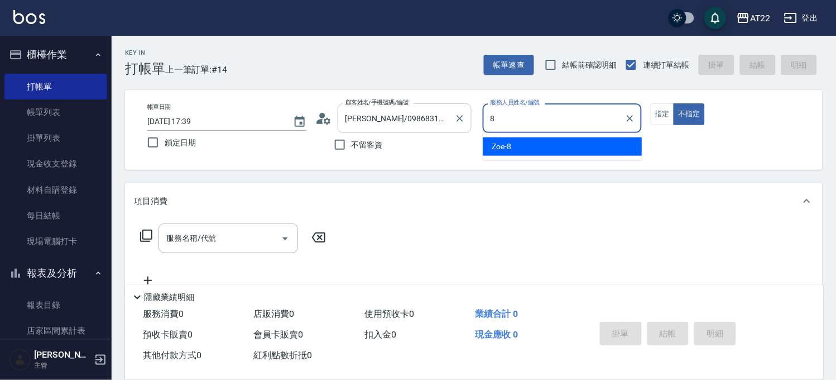
type input "Zoe-8"
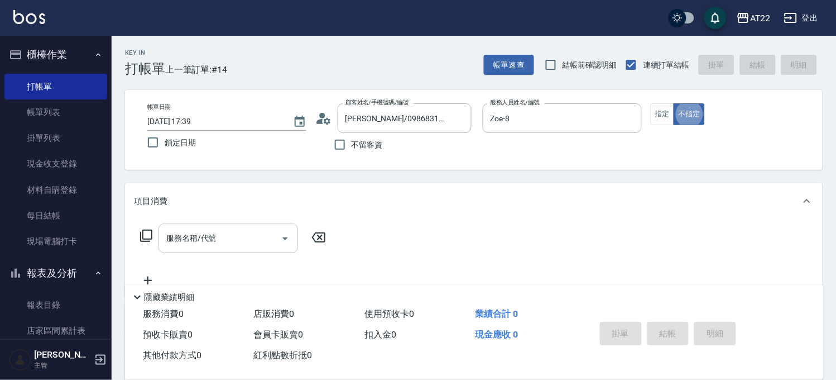
click at [231, 231] on input "服務名稱/代號" at bounding box center [220, 238] width 113 height 20
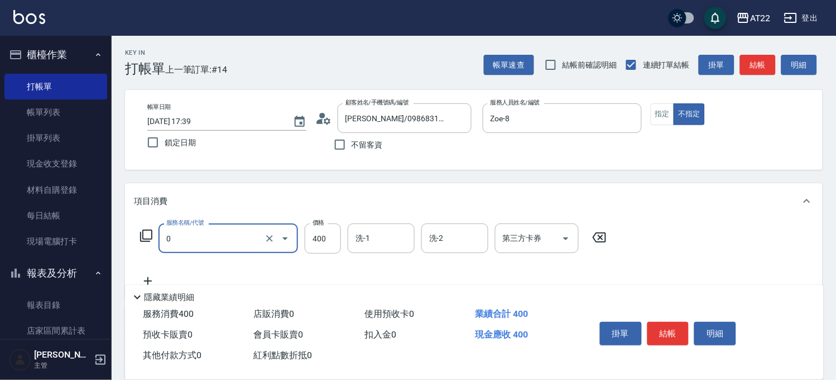
type input "有機洗髮(0)"
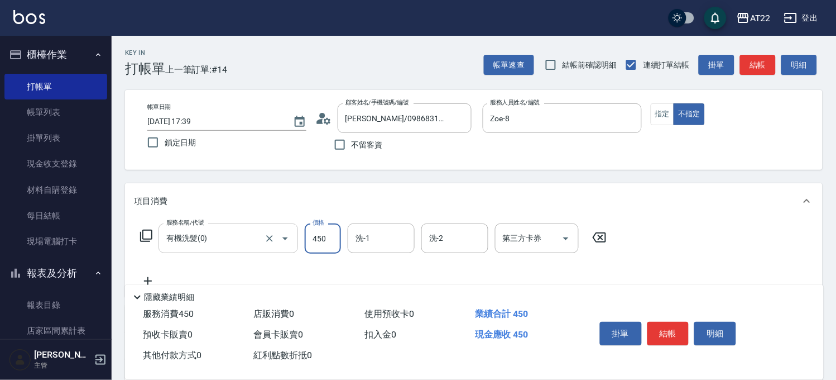
type input "450"
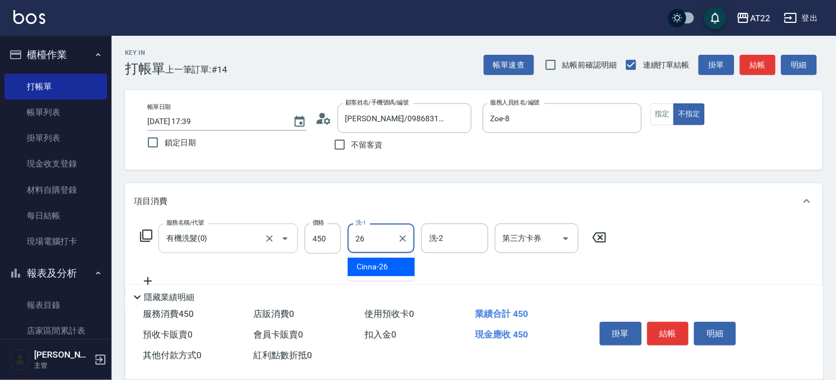
type input "Cinna-26"
click at [155, 274] on icon at bounding box center [148, 280] width 28 height 13
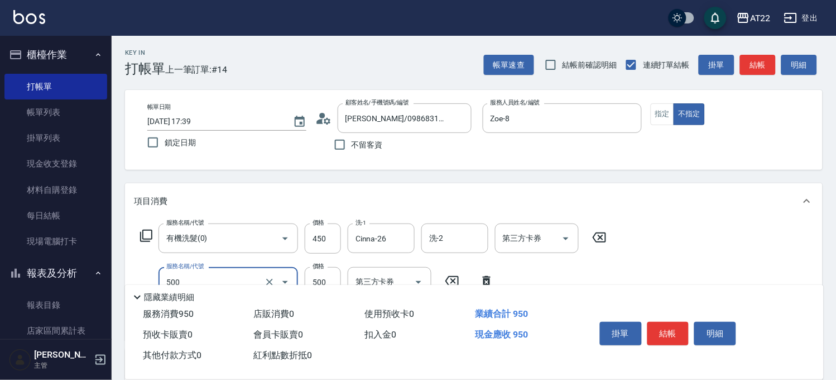
type input "剪髮(500)"
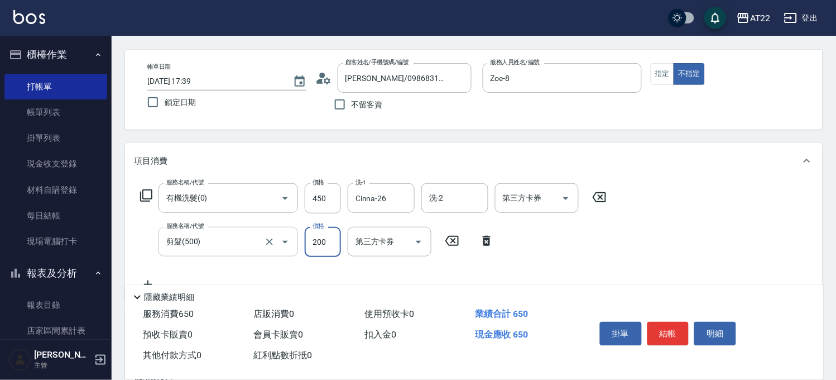
scroll to position [62, 0]
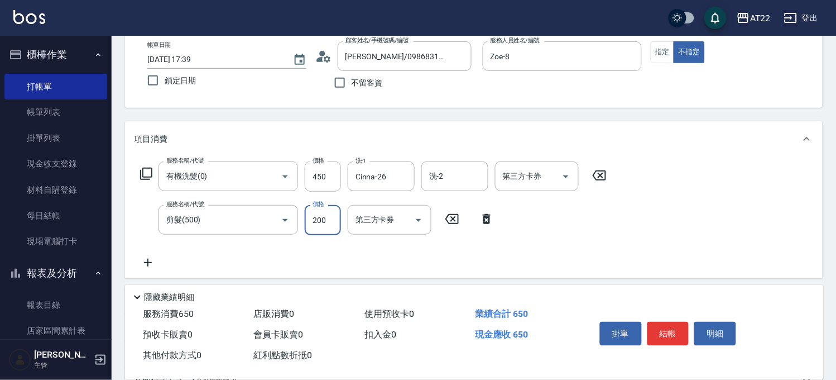
type input "200"
click at [150, 260] on icon at bounding box center [148, 262] width 28 height 13
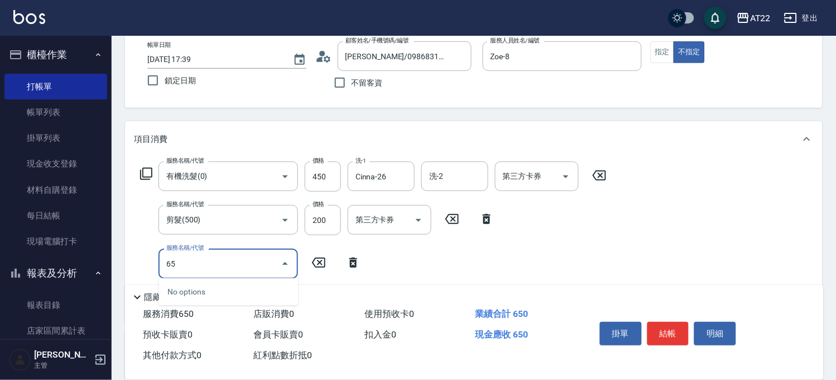
type input "6"
type input "升級滋養護髮(250)"
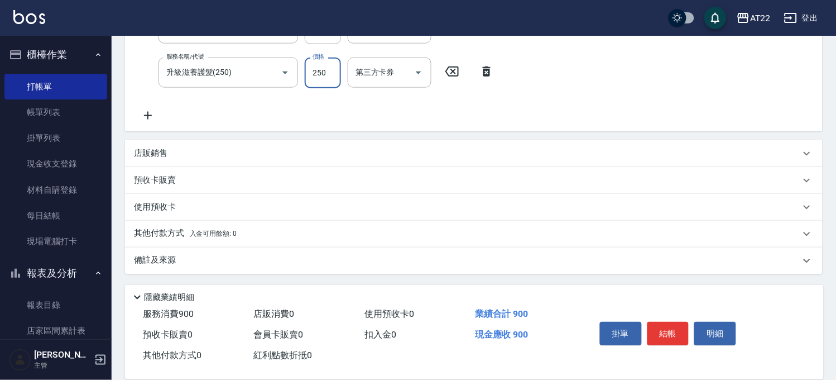
scroll to position [191, 0]
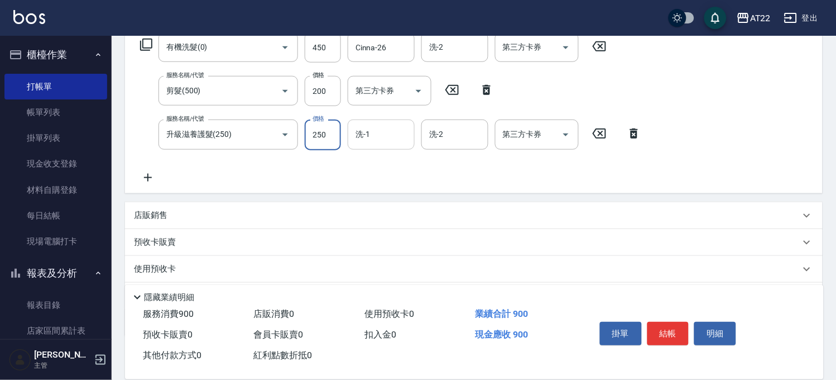
click at [384, 130] on input "洗-1" at bounding box center [381, 134] width 57 height 20
type input "Cinna-26"
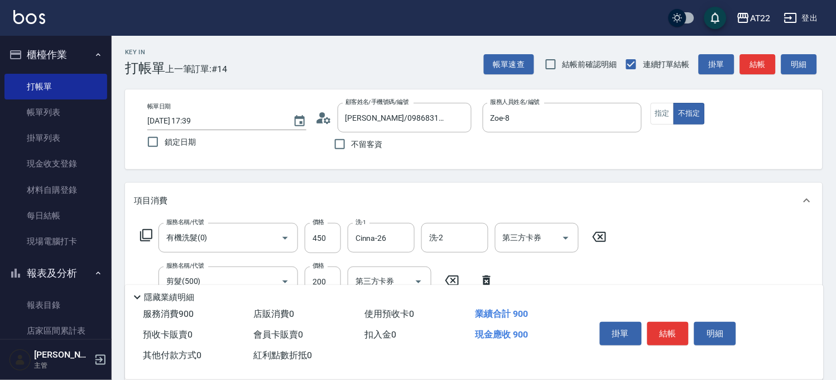
scroll to position [0, 0]
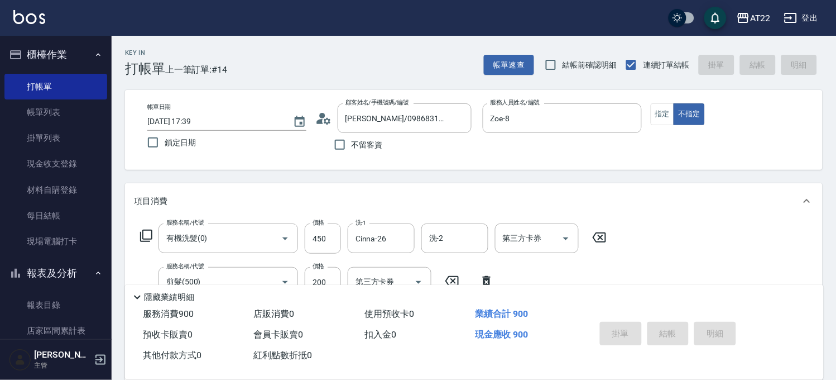
type input "2025/10/13 17:40"
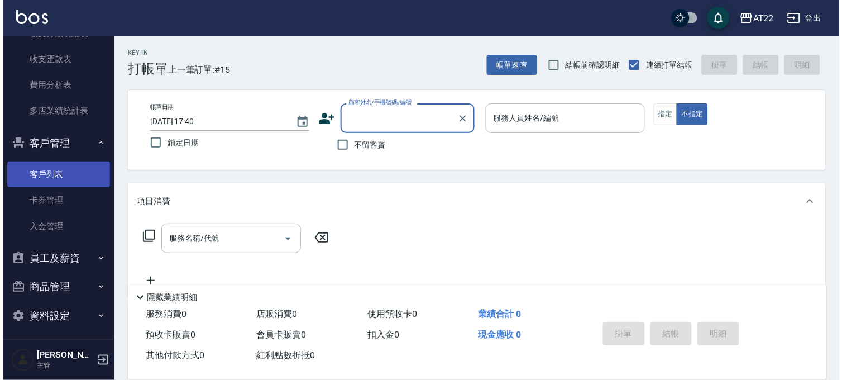
scroll to position [766, 0]
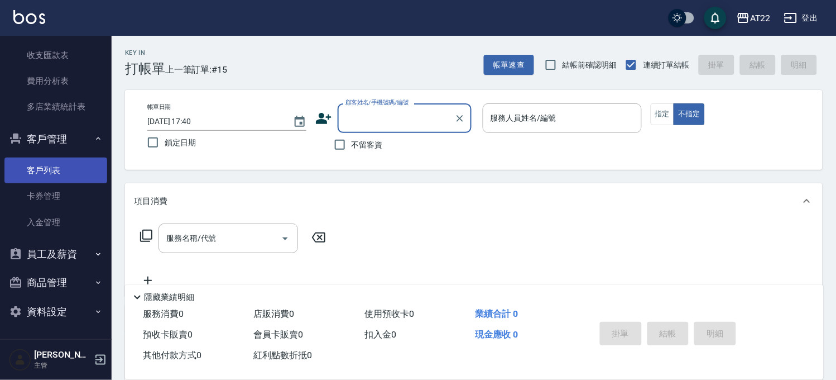
click at [56, 171] on link "客戶列表" at bounding box center [55, 170] width 103 height 26
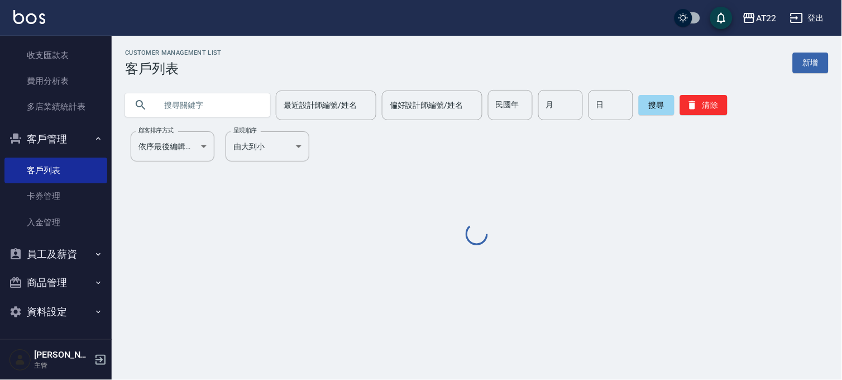
click at [209, 103] on input "text" at bounding box center [208, 105] width 105 height 30
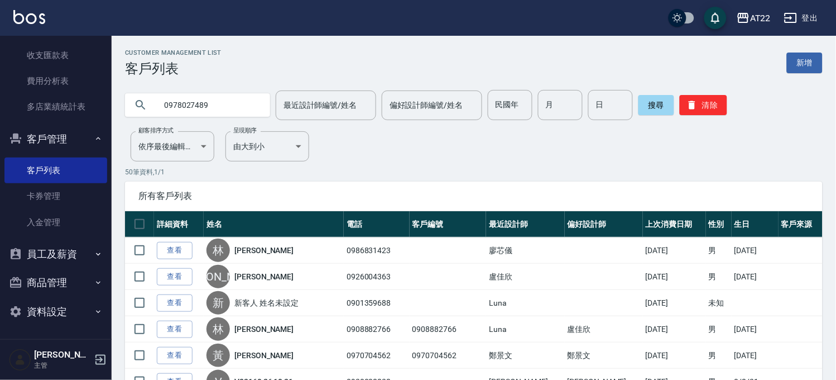
type input "0978027489"
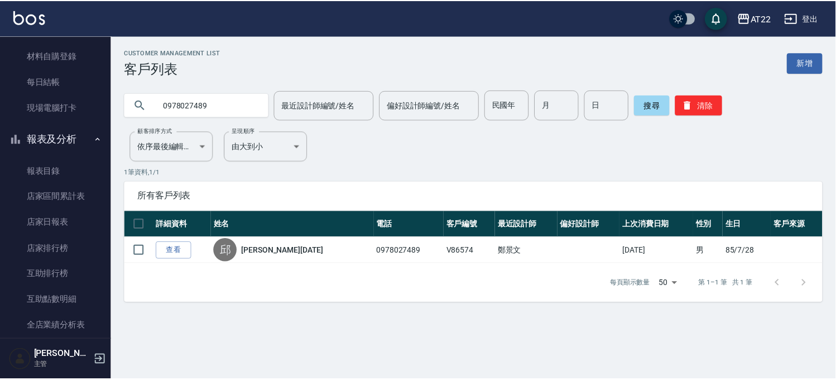
scroll to position [84, 0]
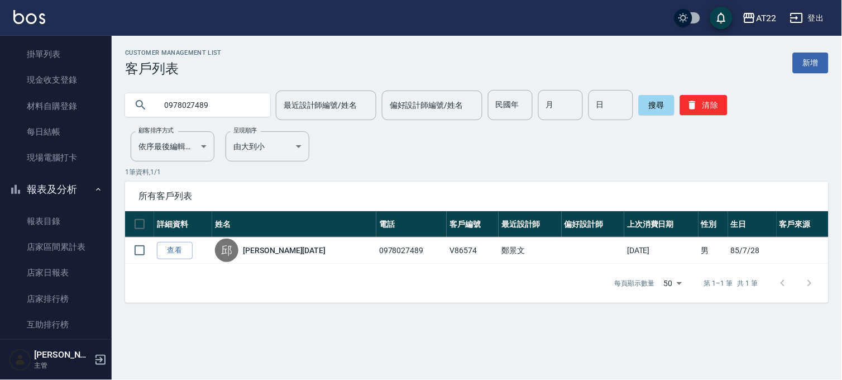
drag, startPoint x: 70, startPoint y: 311, endPoint x: 196, endPoint y: 261, distance: 135.6
click at [70, 311] on link "互助排行榜" at bounding box center [55, 324] width 103 height 26
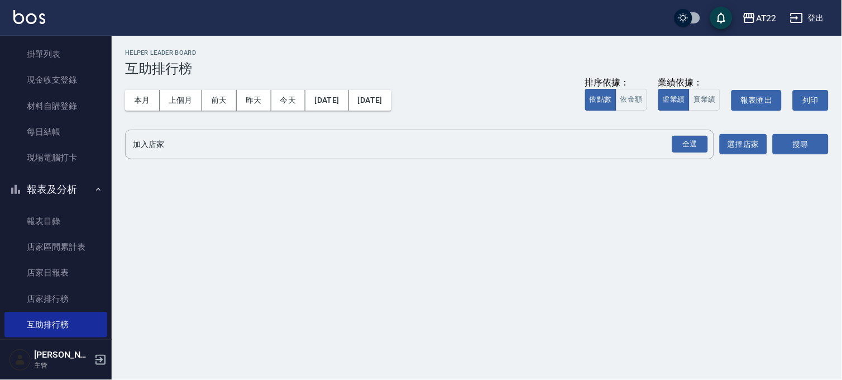
click at [687, 127] on div "AT22 2025-10-01 - 2025-10-13 互助排行榜 列印時間： 2025-10-13-17:46 Helper Leader Board 互…" at bounding box center [477, 107] width 730 height 142
click at [691, 135] on button "全選" at bounding box center [690, 144] width 40 height 22
click at [704, 149] on div "全選" at bounding box center [690, 144] width 36 height 17
click at [794, 138] on button "搜尋" at bounding box center [801, 145] width 56 height 21
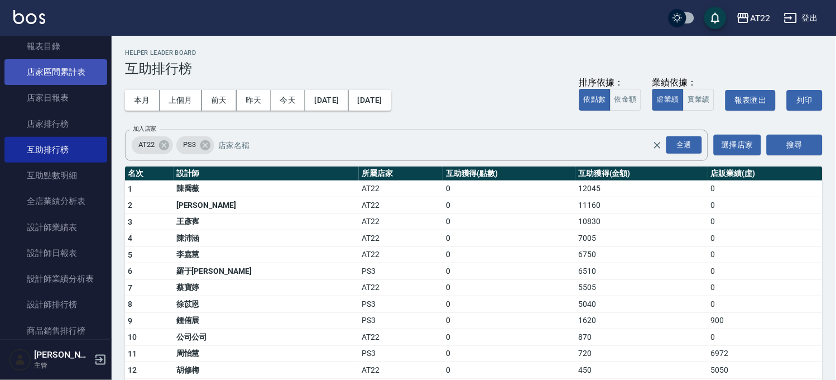
scroll to position [332, 0]
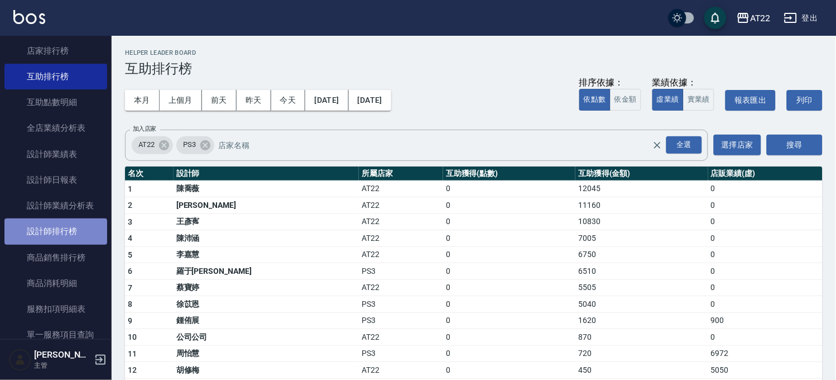
click at [76, 238] on link "設計師排行榜" at bounding box center [55, 231] width 103 height 26
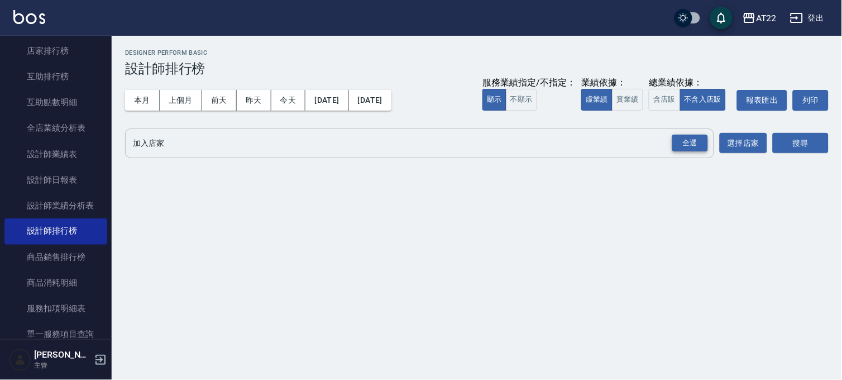
click at [687, 136] on div "全選" at bounding box center [690, 143] width 36 height 17
click at [786, 138] on button "搜尋" at bounding box center [801, 143] width 56 height 21
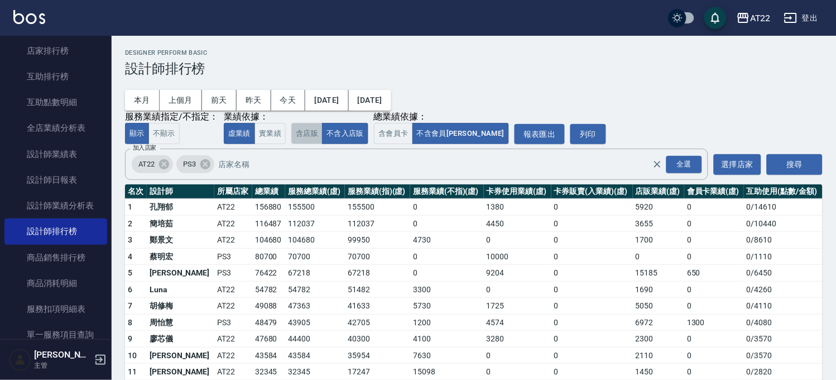
click at [297, 141] on button "含店販" at bounding box center [306, 134] width 31 height 22
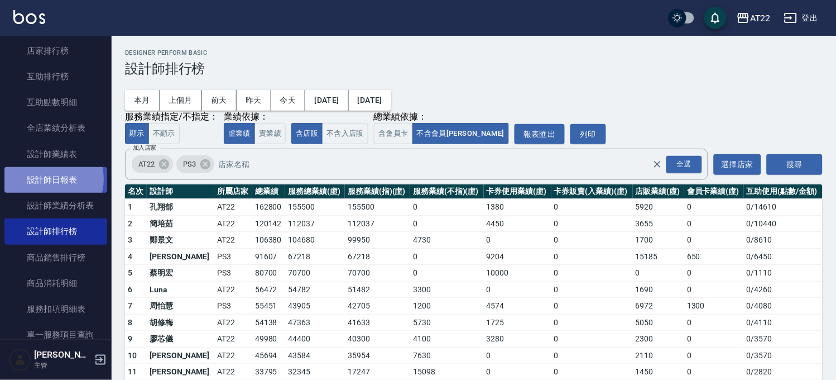
click at [52, 179] on link "設計師日報表" at bounding box center [55, 180] width 103 height 26
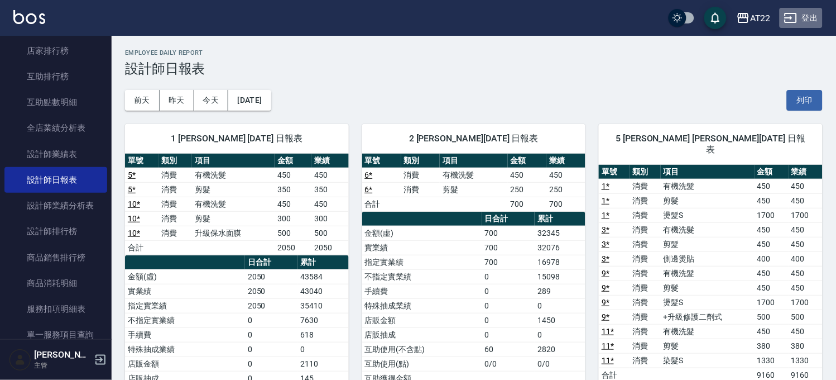
click at [802, 23] on button "登出" at bounding box center [801, 18] width 43 height 21
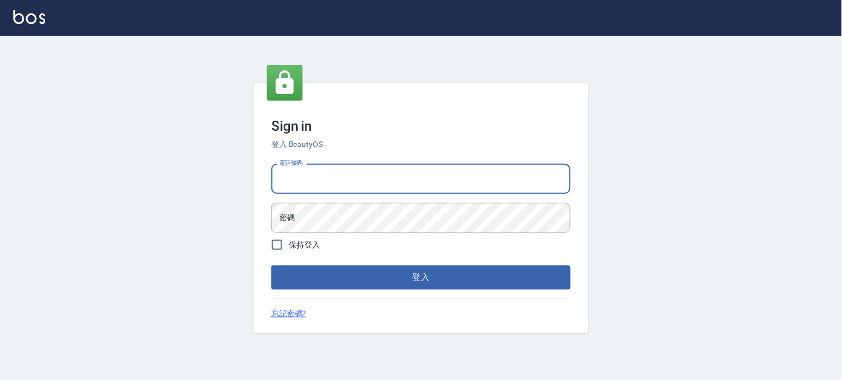
drag, startPoint x: 0, startPoint y: 0, endPoint x: 300, endPoint y: 180, distance: 349.5
click at [300, 180] on input "電話號碼" at bounding box center [420, 179] width 299 height 30
type input "1"
type input "29572957"
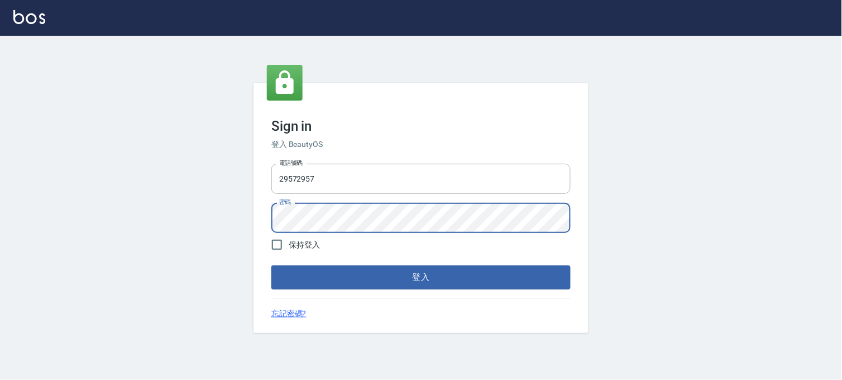
click at [271, 265] on button "登入" at bounding box center [420, 276] width 299 height 23
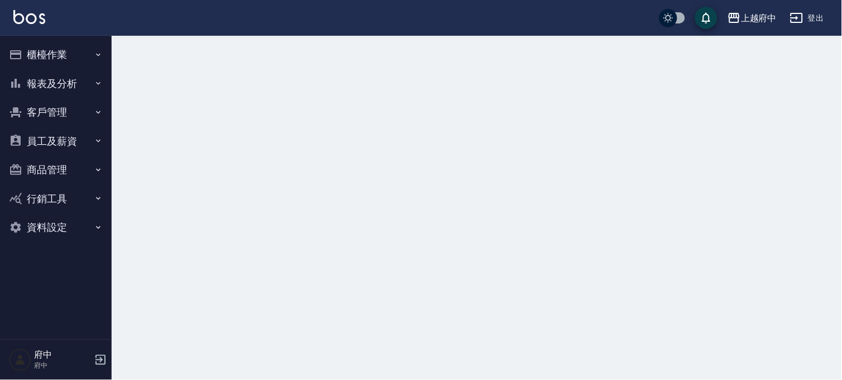
click at [88, 103] on button "客戶管理" at bounding box center [55, 112] width 103 height 29
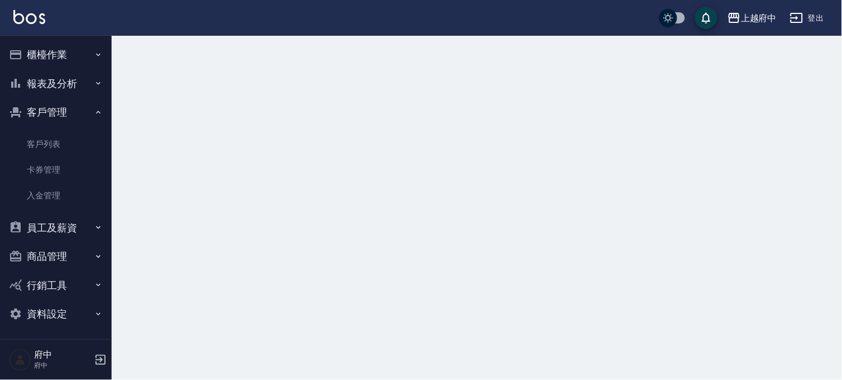
click at [87, 87] on button "報表及分析" at bounding box center [55, 83] width 103 height 29
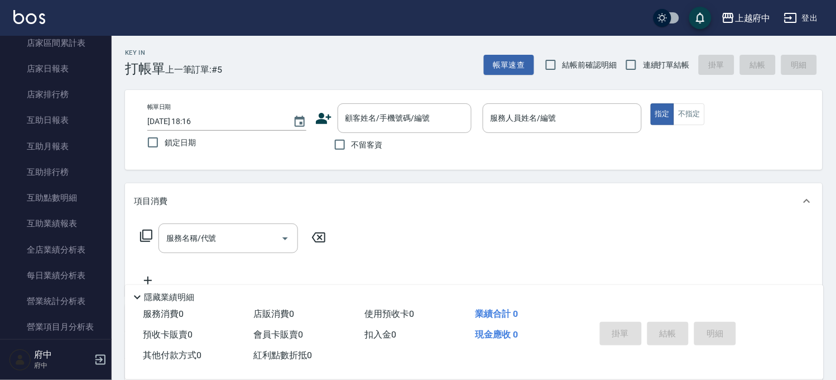
scroll to position [248, 0]
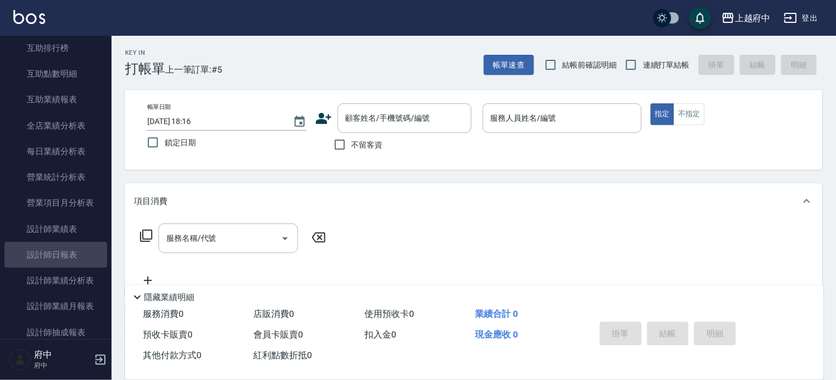
drag, startPoint x: 70, startPoint y: 259, endPoint x: 228, endPoint y: 242, distance: 158.9
click at [70, 259] on link "設計師日報表" at bounding box center [55, 255] width 103 height 26
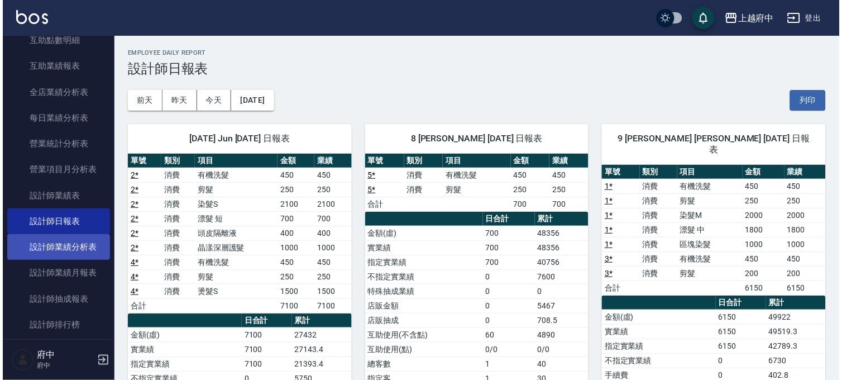
scroll to position [310, 0]
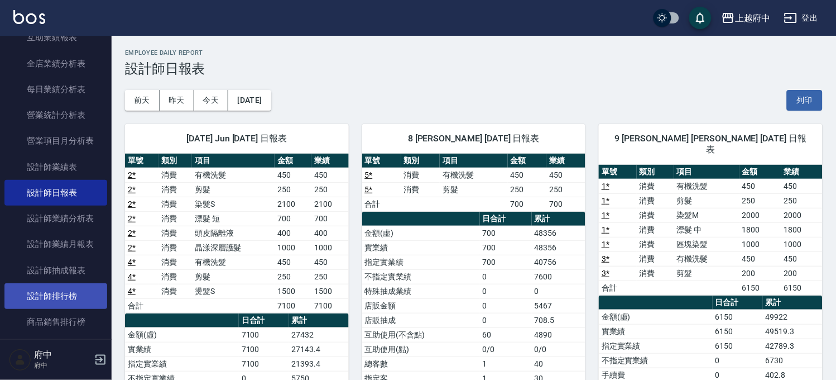
click at [54, 284] on link "設計師排行榜" at bounding box center [55, 296] width 103 height 26
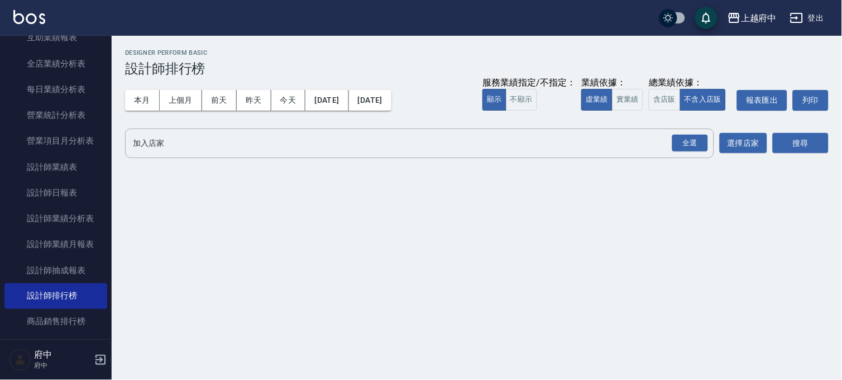
click at [646, 101] on div "服務業績指定/不指定： 顯示 不顯示 業績依據： 虛業績 實業績 總業績依據： 含店販 不含入店販 報表匯出 列印" at bounding box center [655, 100] width 346 height 21
click at [657, 98] on button "含店販" at bounding box center [664, 100] width 31 height 22
click at [694, 133] on button "全選" at bounding box center [690, 143] width 40 height 22
click at [796, 137] on button "搜尋" at bounding box center [801, 143] width 56 height 21
click at [691, 135] on div "全選" at bounding box center [690, 143] width 36 height 17
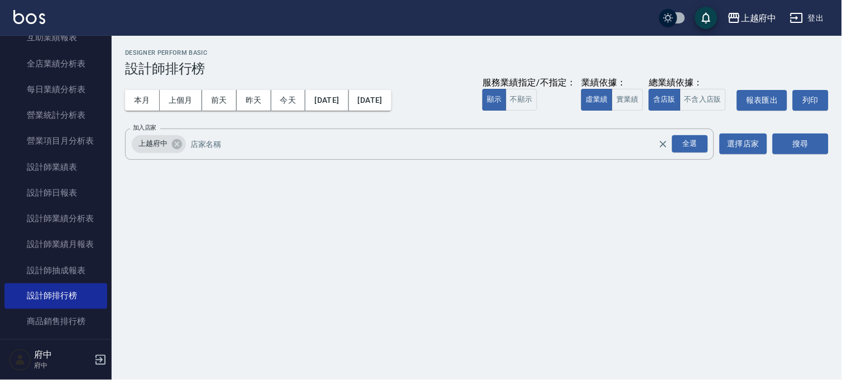
click at [782, 132] on div "搜尋" at bounding box center [801, 143] width 56 height 31
click at [787, 140] on button "搜尋" at bounding box center [801, 143] width 56 height 21
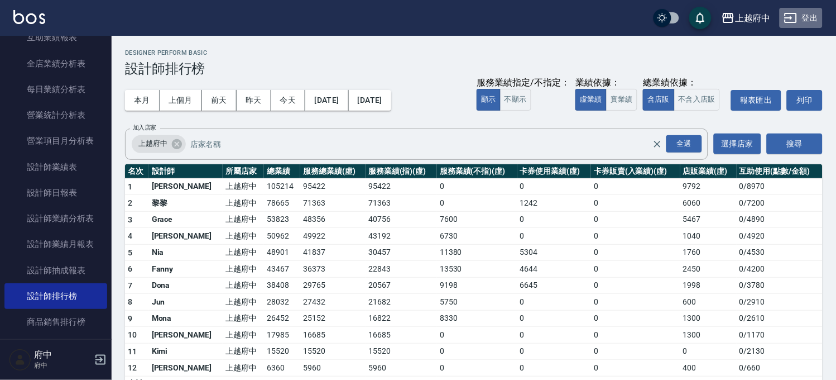
click at [813, 13] on button "登出" at bounding box center [801, 18] width 43 height 21
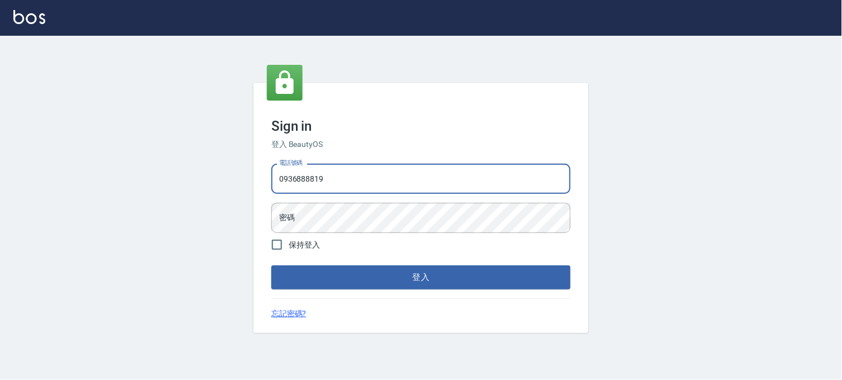
type input "0936888819"
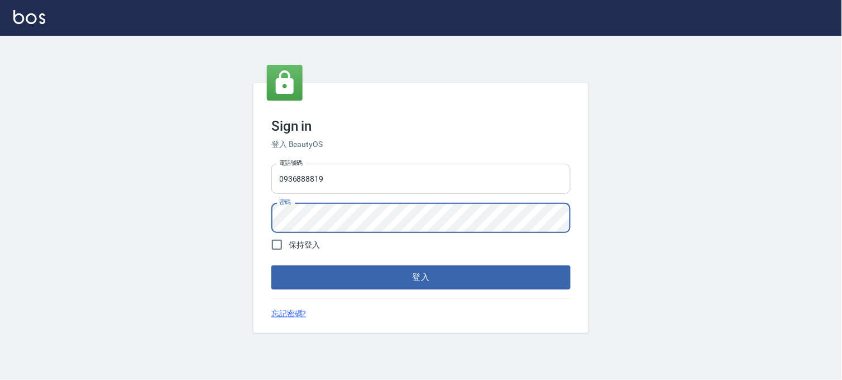
click at [271, 265] on button "登入" at bounding box center [420, 276] width 299 height 23
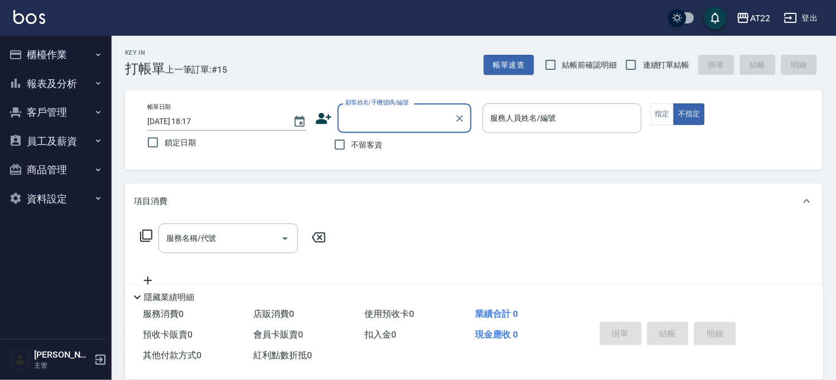
click at [51, 110] on button "客戶管理" at bounding box center [55, 112] width 103 height 29
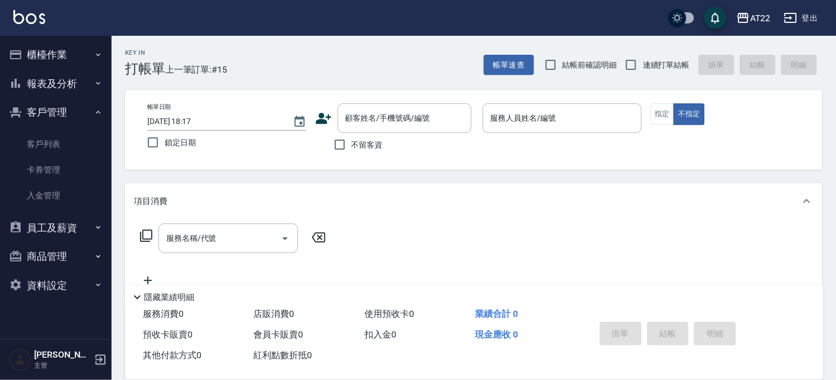
drag, startPoint x: 90, startPoint y: 146, endPoint x: 193, endPoint y: 117, distance: 107.3
click at [90, 146] on link "客戶列表" at bounding box center [55, 144] width 103 height 26
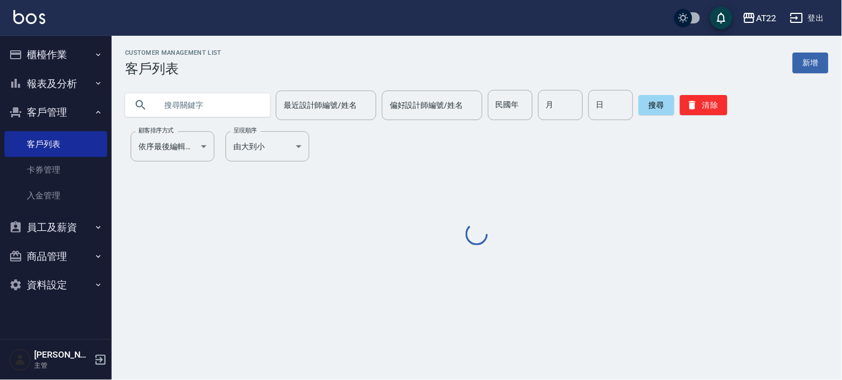
click at [233, 113] on input "text" at bounding box center [208, 105] width 105 height 30
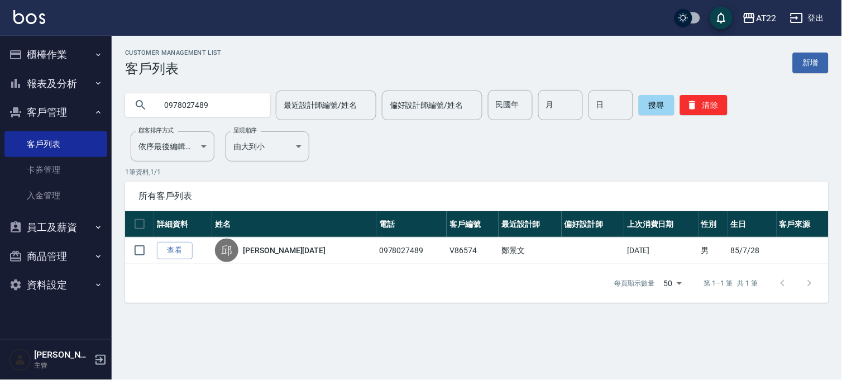
click at [193, 100] on input "0978027489" at bounding box center [208, 105] width 105 height 30
click at [220, 102] on input "0921514217" at bounding box center [208, 105] width 105 height 30
type input "0903625114"
